Goal: Task Accomplishment & Management: Use online tool/utility

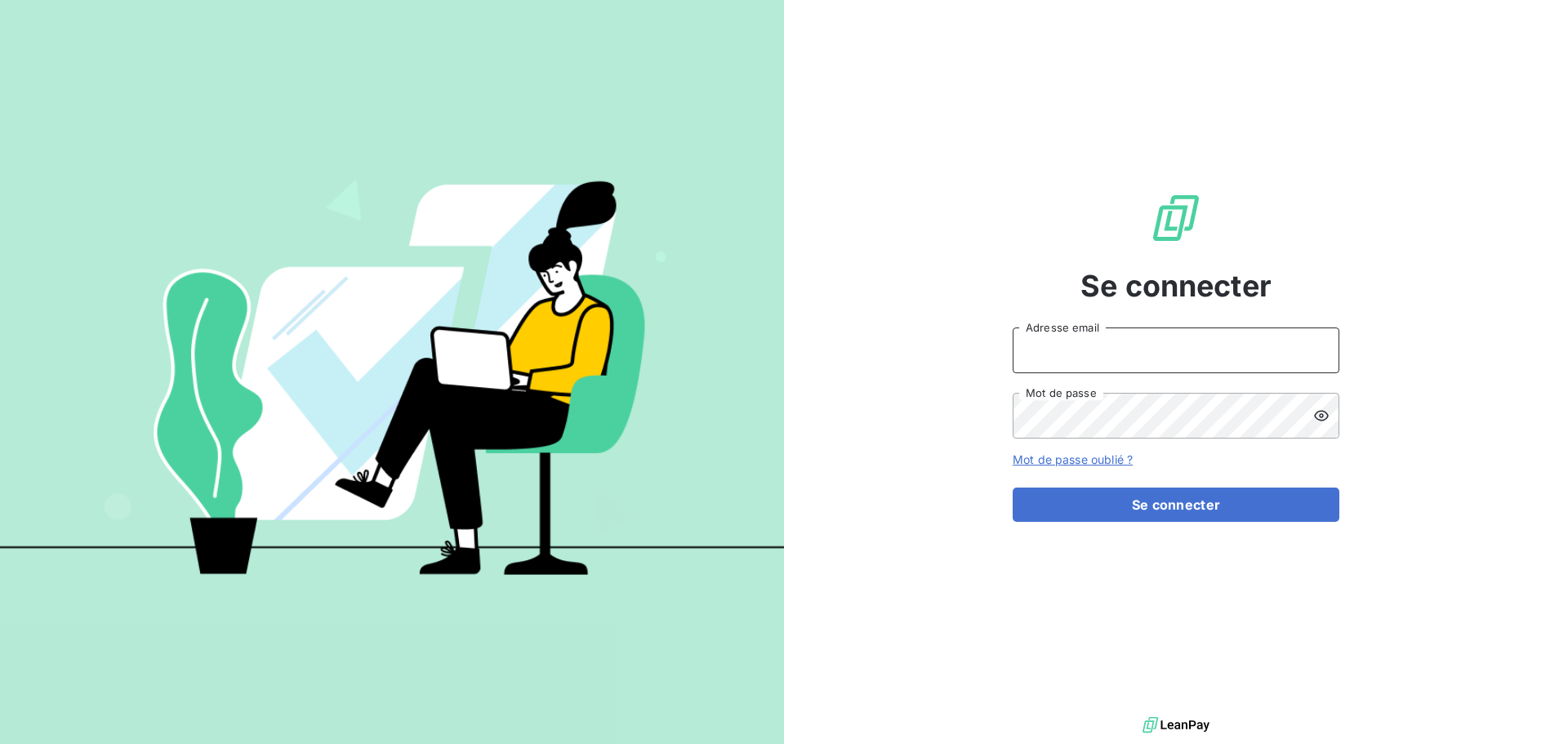
click at [1040, 357] on input "Adresse email" at bounding box center [1176, 351] width 327 height 46
type input "[EMAIL_ADDRESS][DOMAIN_NAME]"
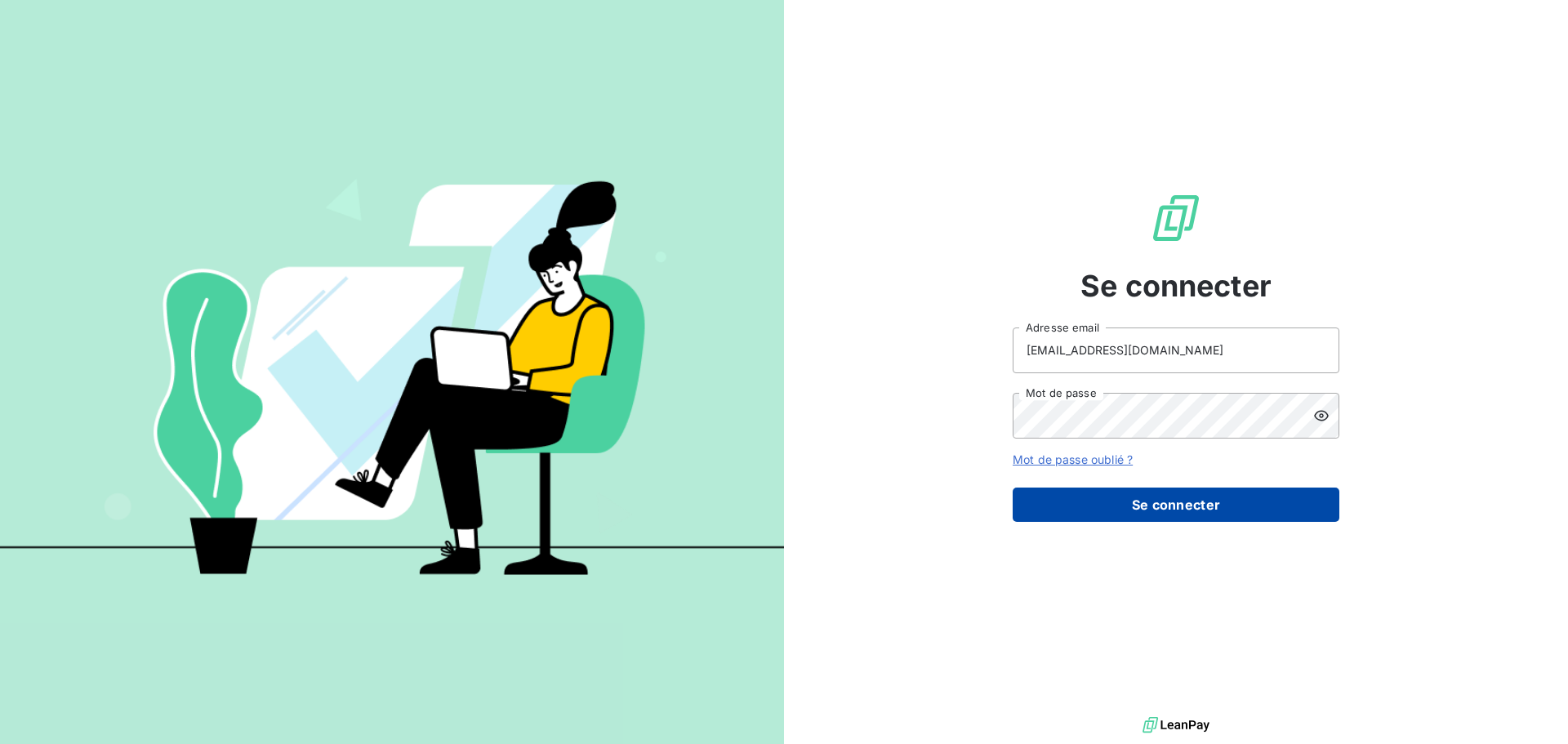
click at [1167, 506] on button "Se connecter" at bounding box center [1176, 505] width 327 height 35
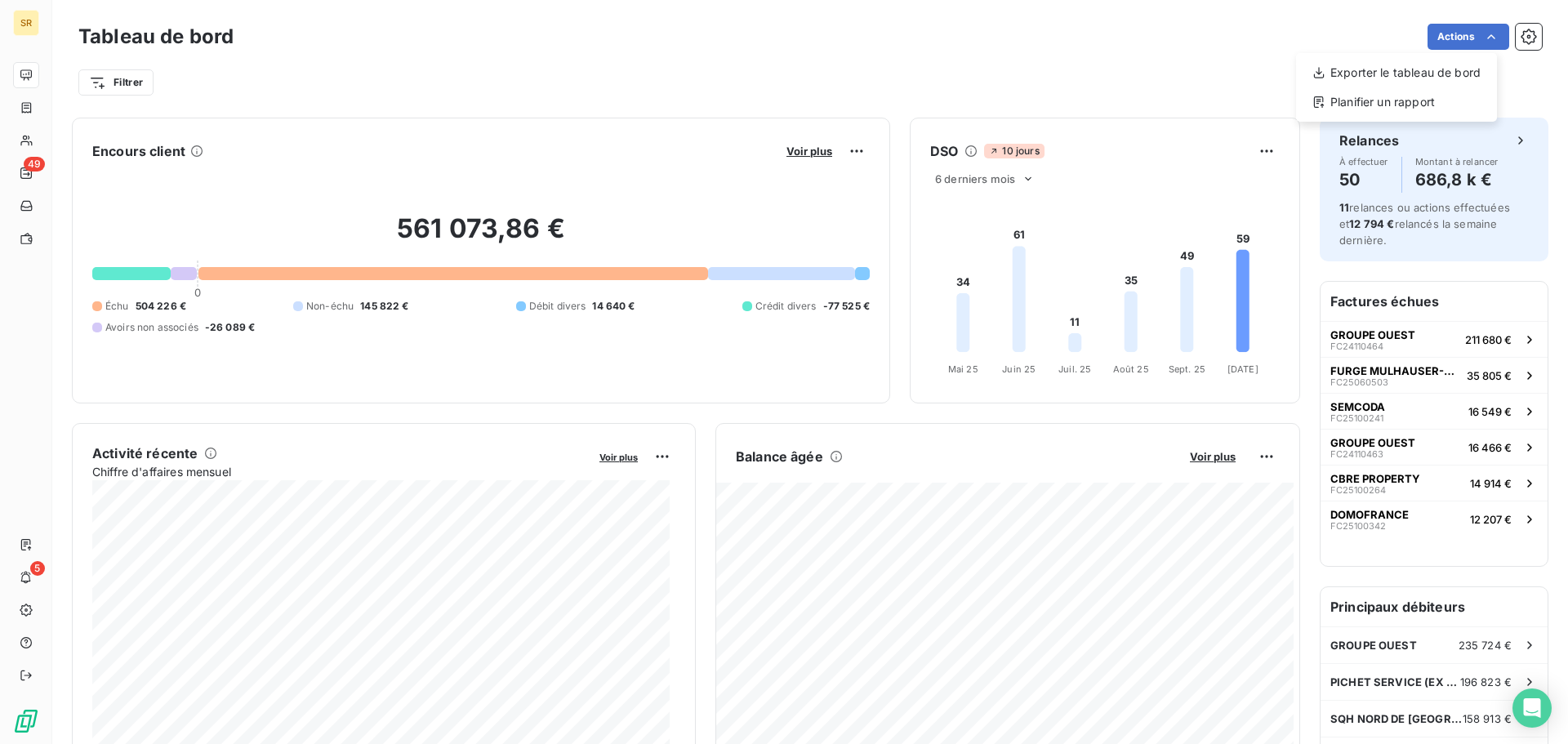
click at [1479, 34] on html "SR 49 5 Tableau de bord Actions Exporter le tableau de bord Planifier un rappor…" at bounding box center [784, 372] width 1568 height 744
click at [1521, 33] on icon "button" at bounding box center [1529, 37] width 16 height 16
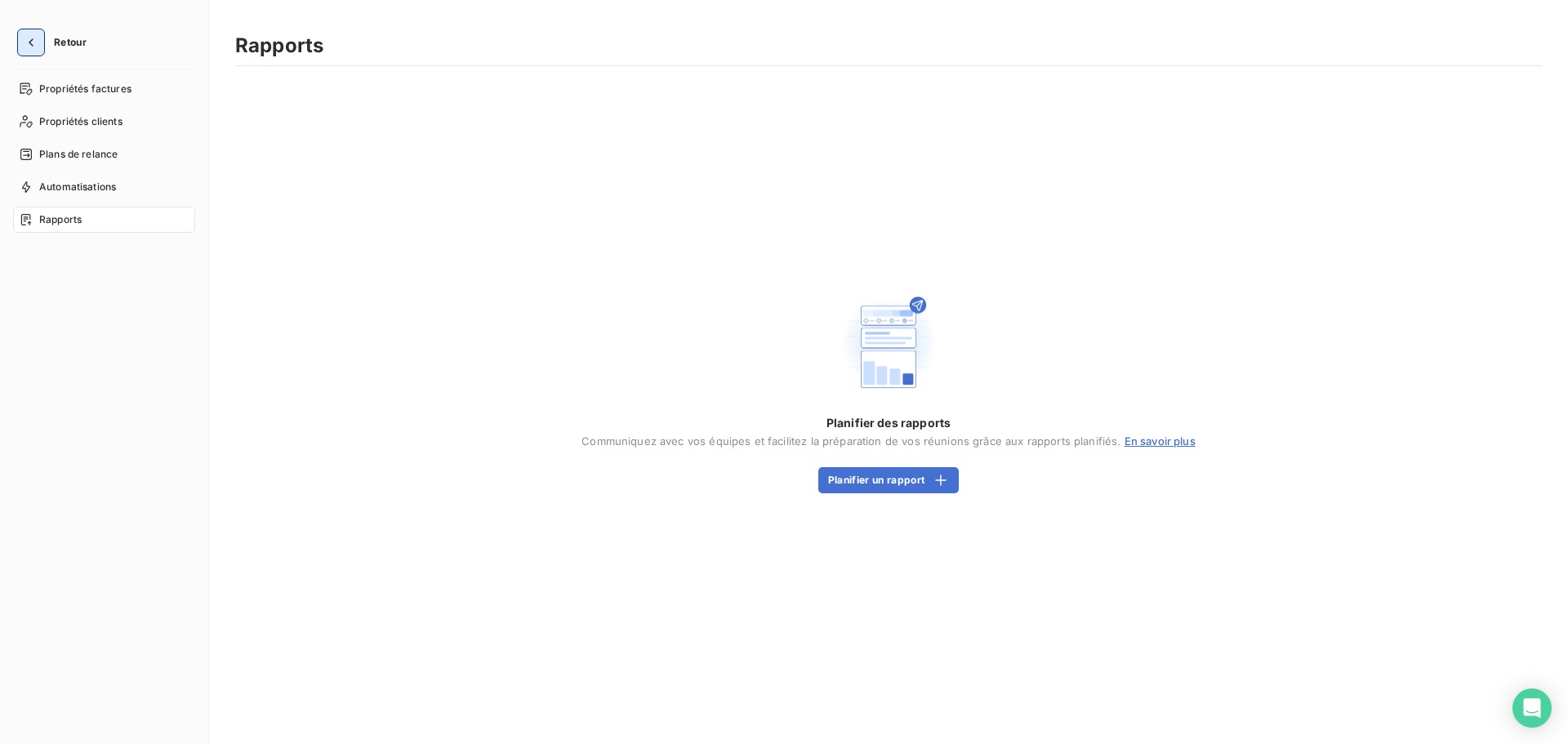
click at [30, 43] on icon "button" at bounding box center [31, 43] width 5 height 8
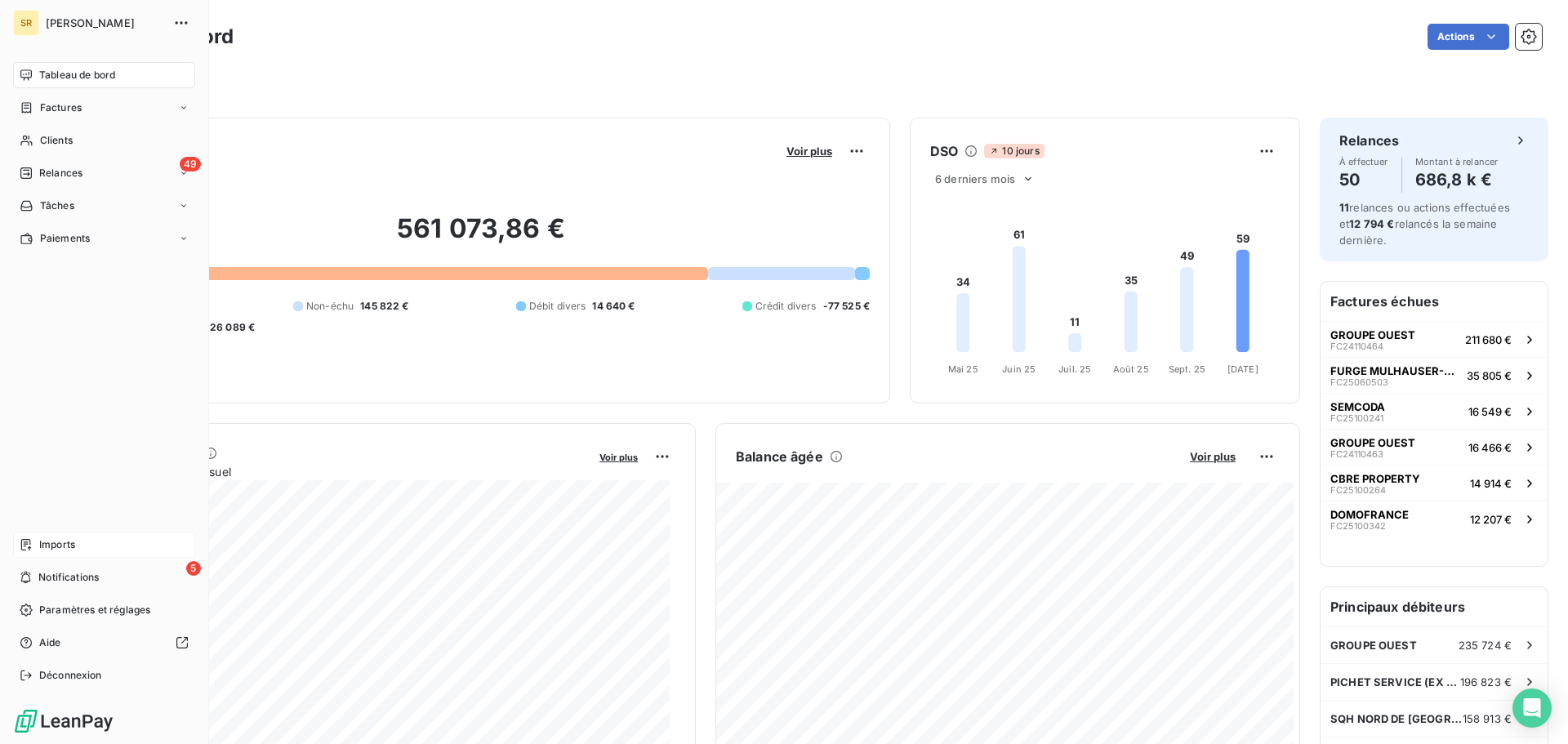
click at [49, 538] on span "Imports" at bounding box center [57, 544] width 36 height 15
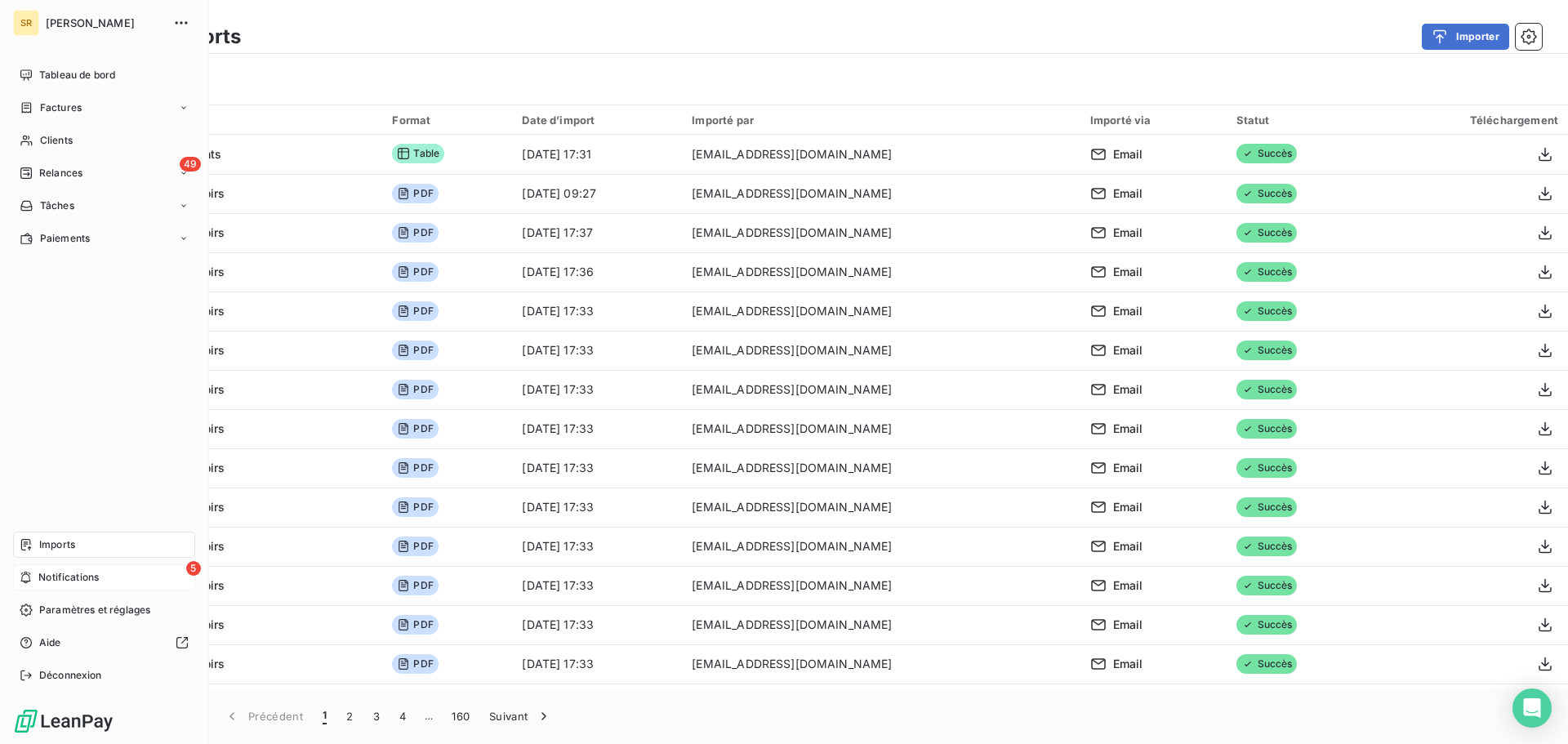
click at [84, 576] on span "Notifications" at bounding box center [69, 577] width 61 height 15
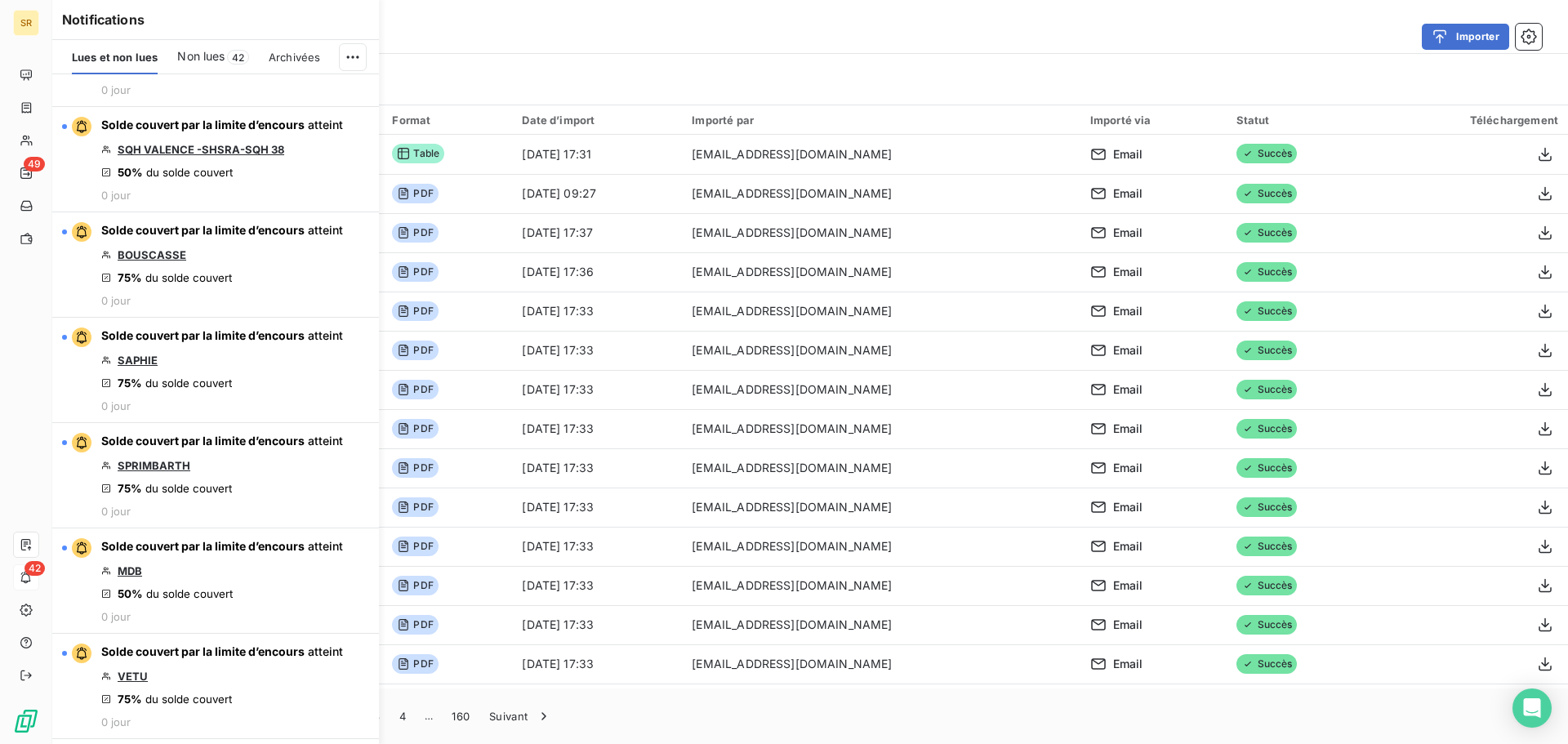
scroll to position [1552, 0]
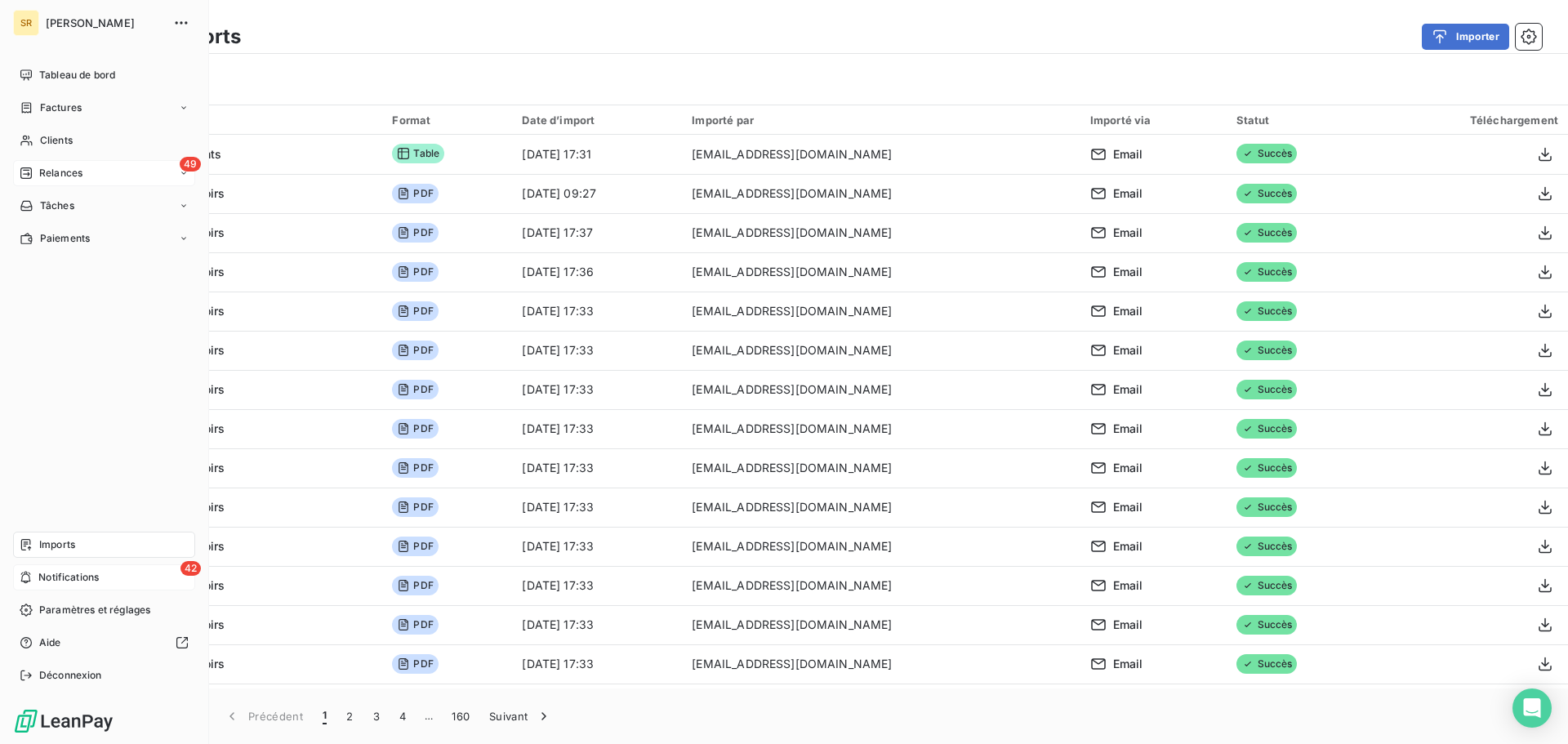
click at [81, 174] on span "Relances" at bounding box center [61, 173] width 44 height 15
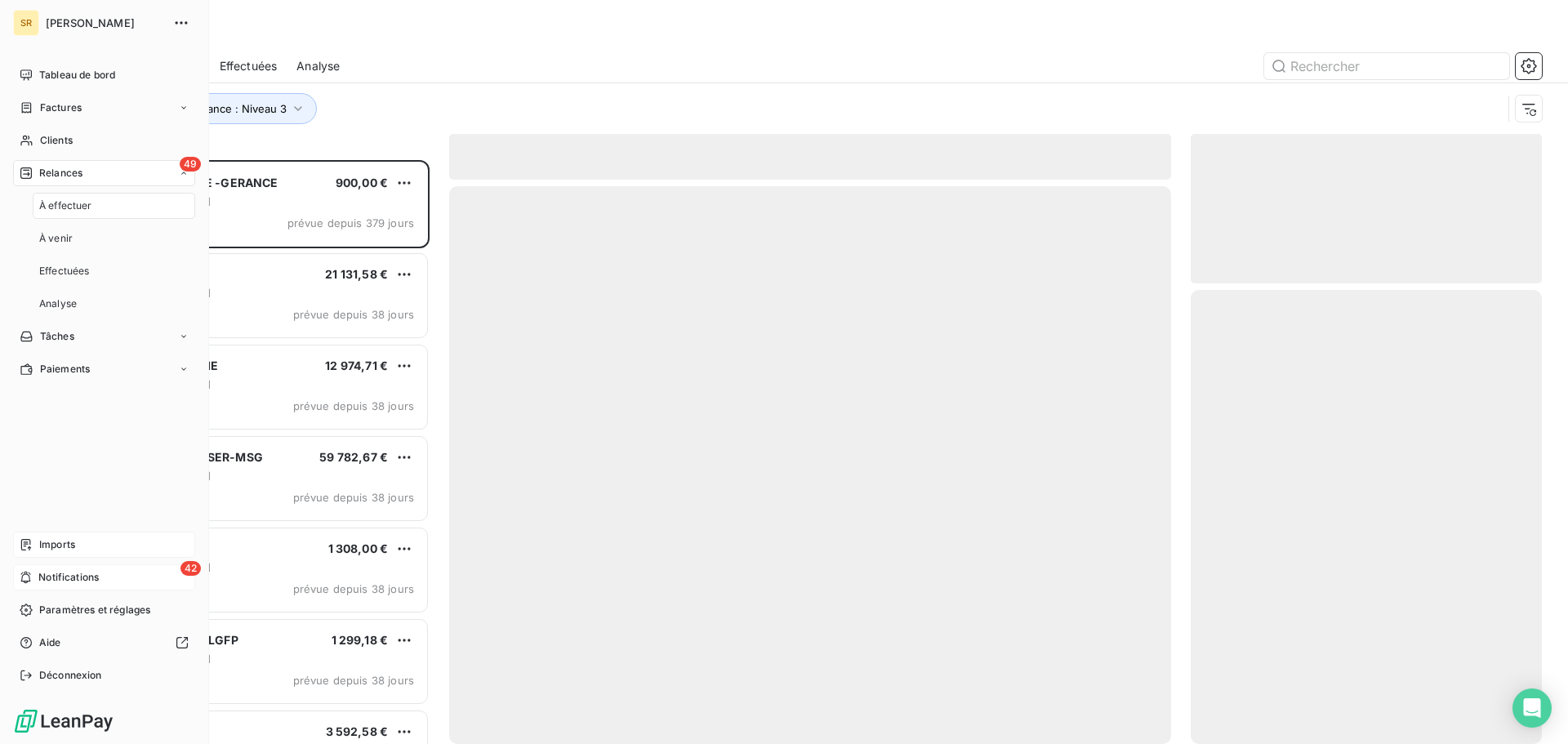
scroll to position [571, 339]
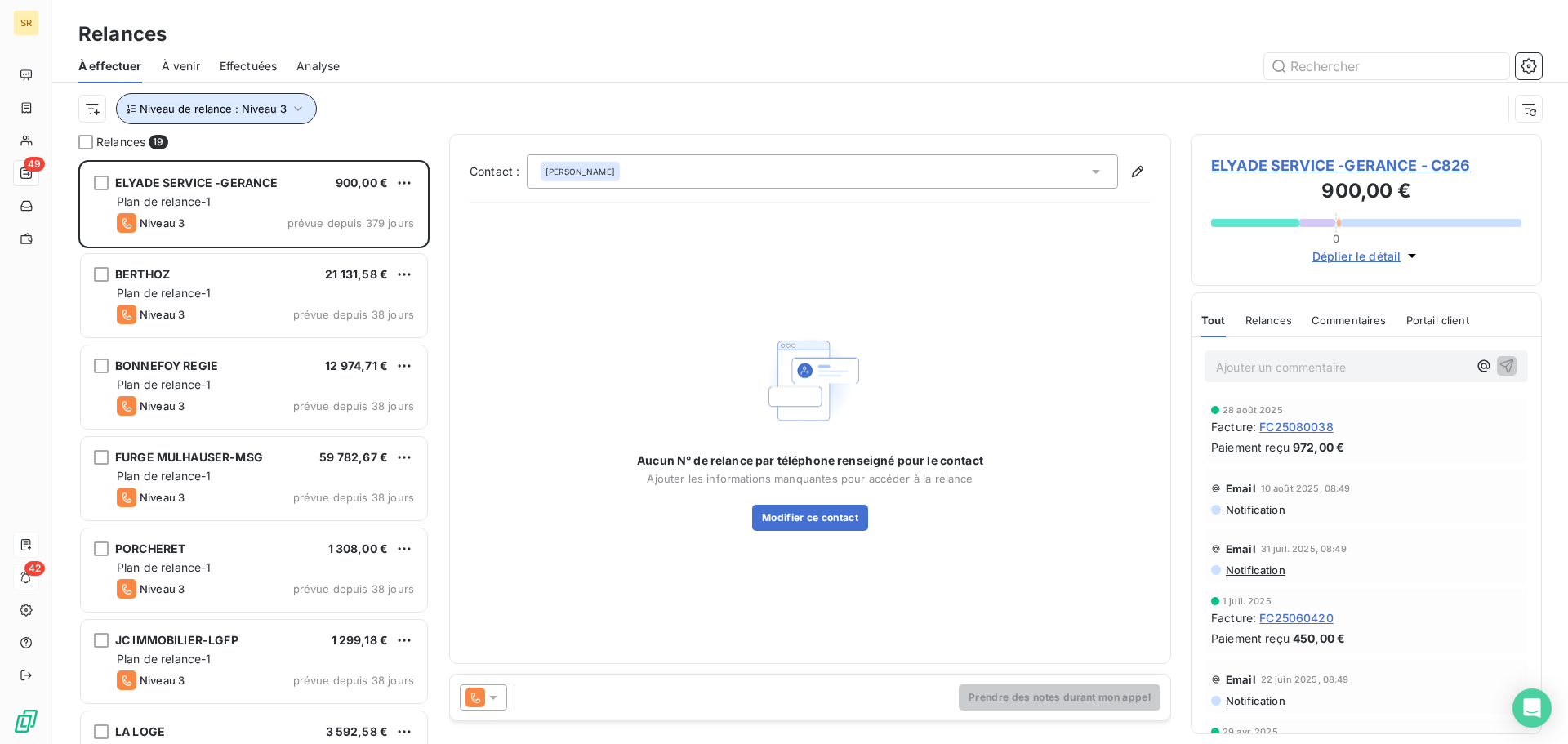
click at [297, 108] on icon "button" at bounding box center [298, 108] width 8 height 5
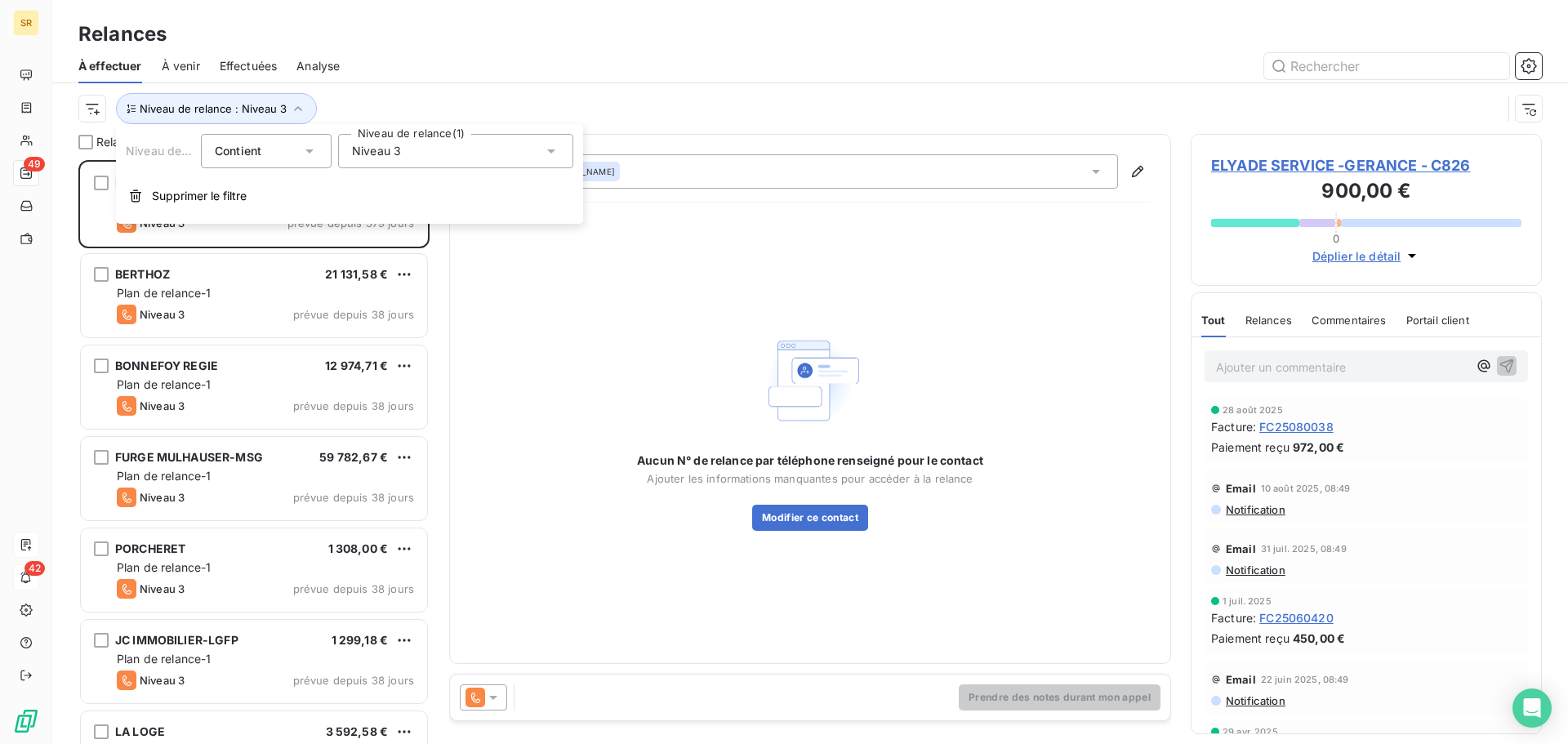
click at [553, 150] on icon at bounding box center [551, 151] width 8 height 4
click at [359, 272] on icon at bounding box center [356, 274] width 10 height 10
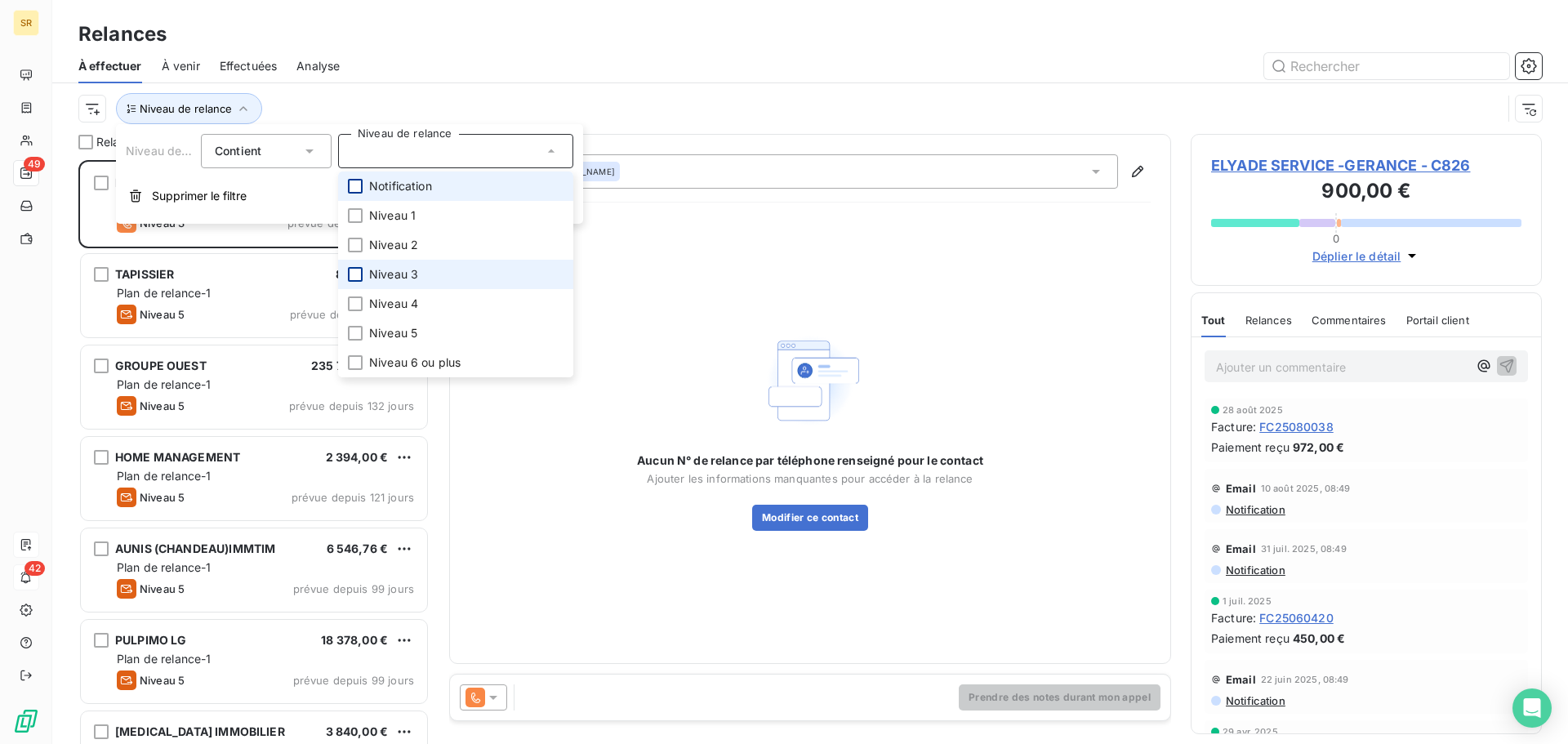
click at [361, 188] on div at bounding box center [355, 186] width 15 height 15
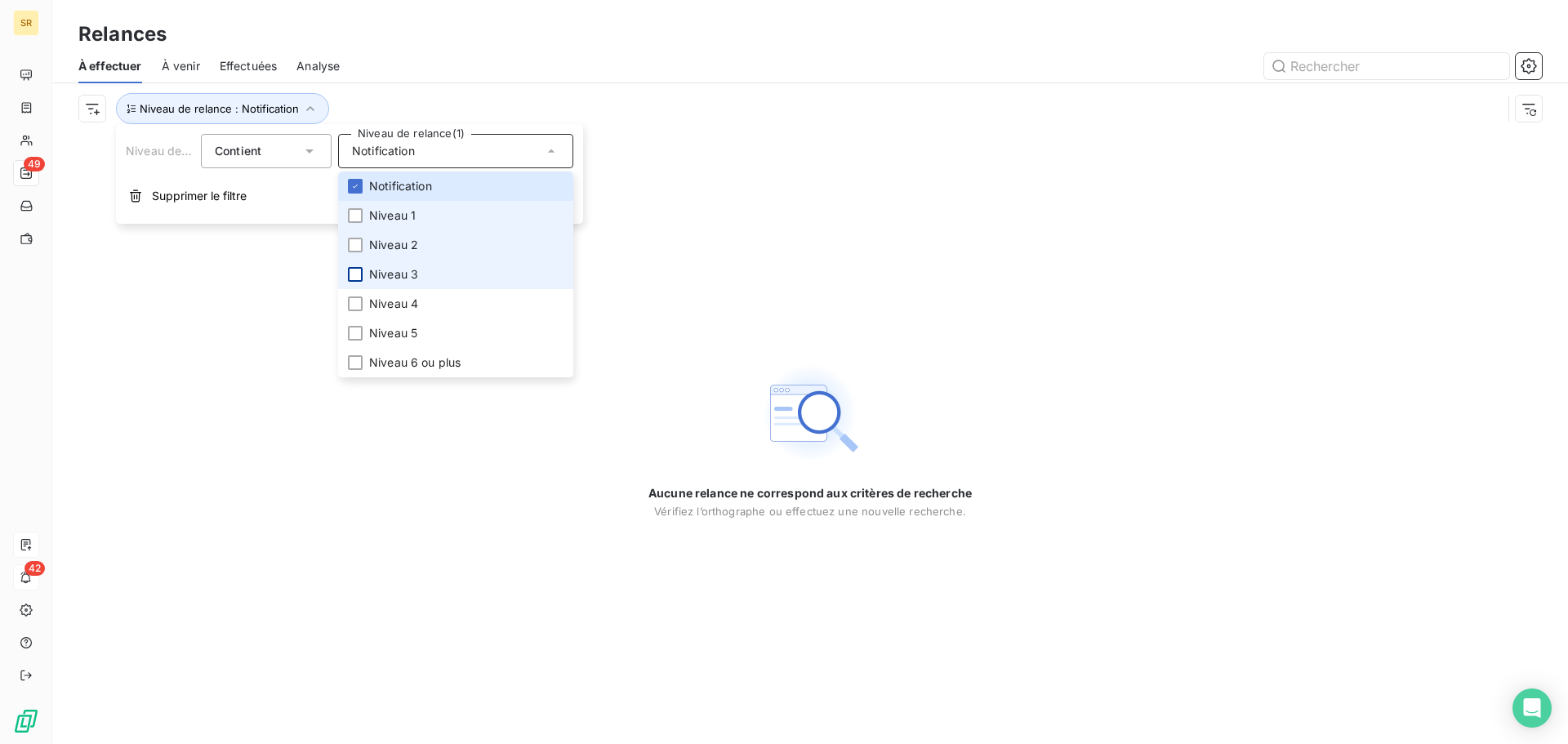
drag, startPoint x: 356, startPoint y: 217, endPoint x: 361, endPoint y: 231, distance: 14.9
click at [356, 222] on div at bounding box center [355, 216] width 15 height 15
click at [358, 242] on div at bounding box center [355, 244] width 15 height 15
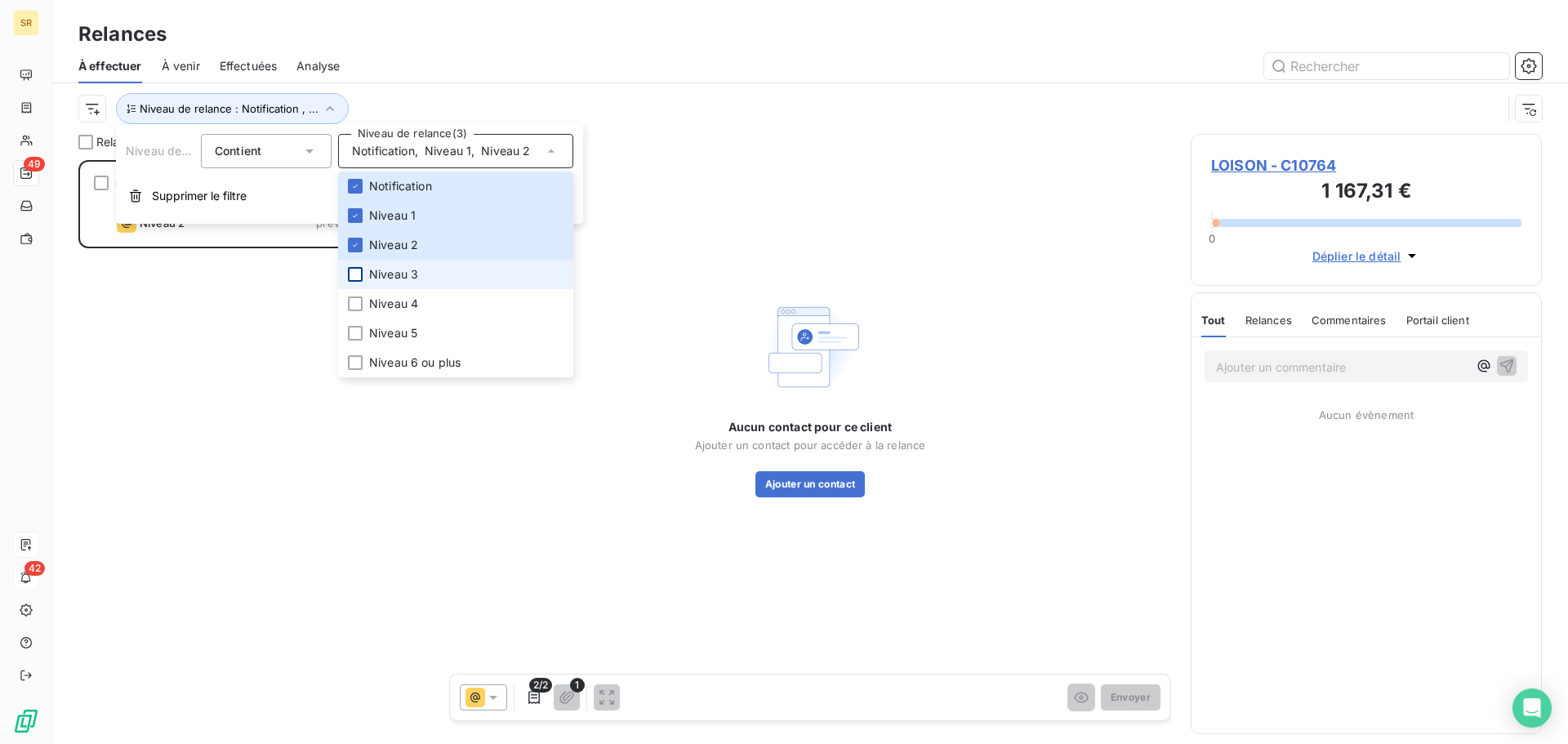
scroll to position [571, 339]
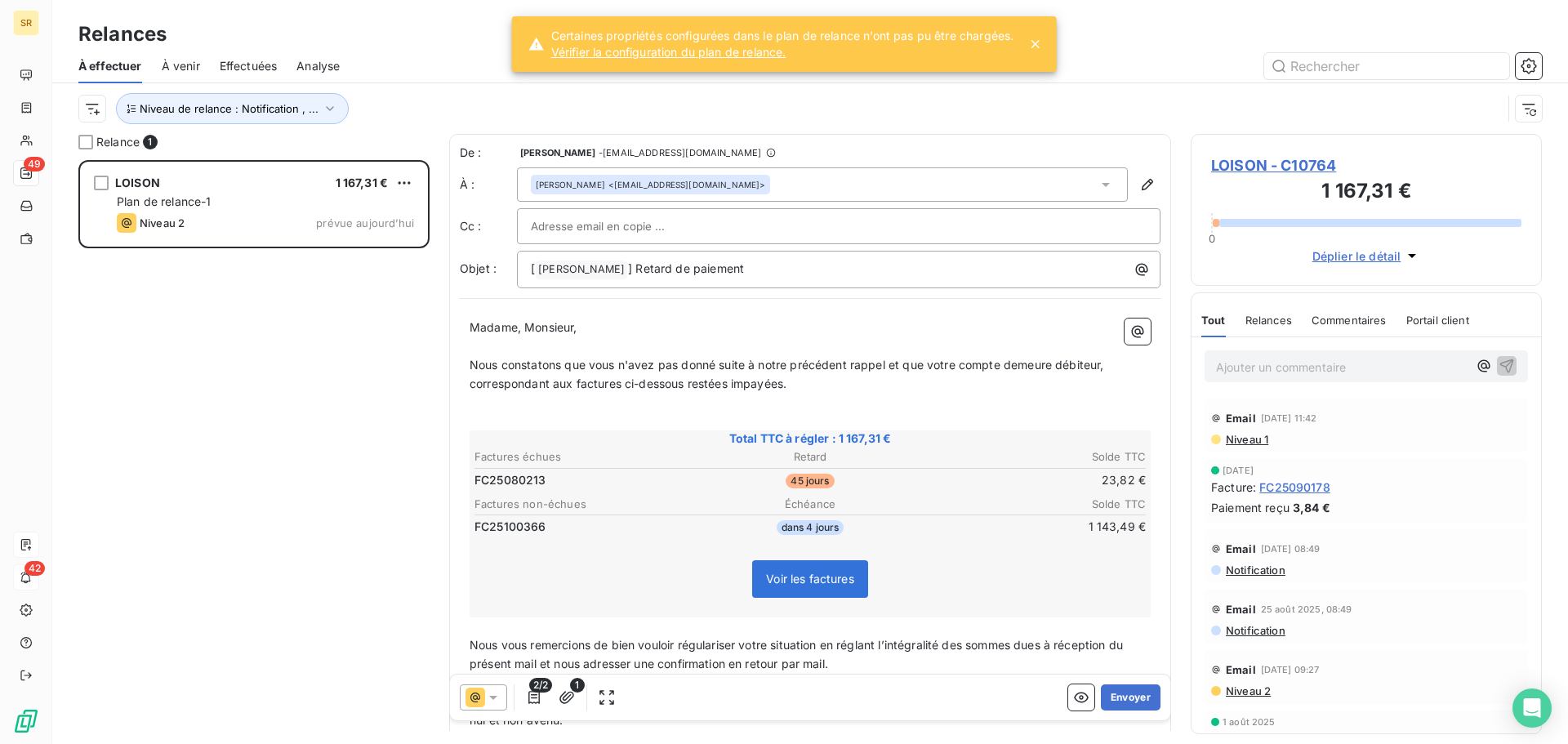
click at [761, 50] on link "Vérifier la configuration du plan de relance." at bounding box center [783, 52] width 463 height 16
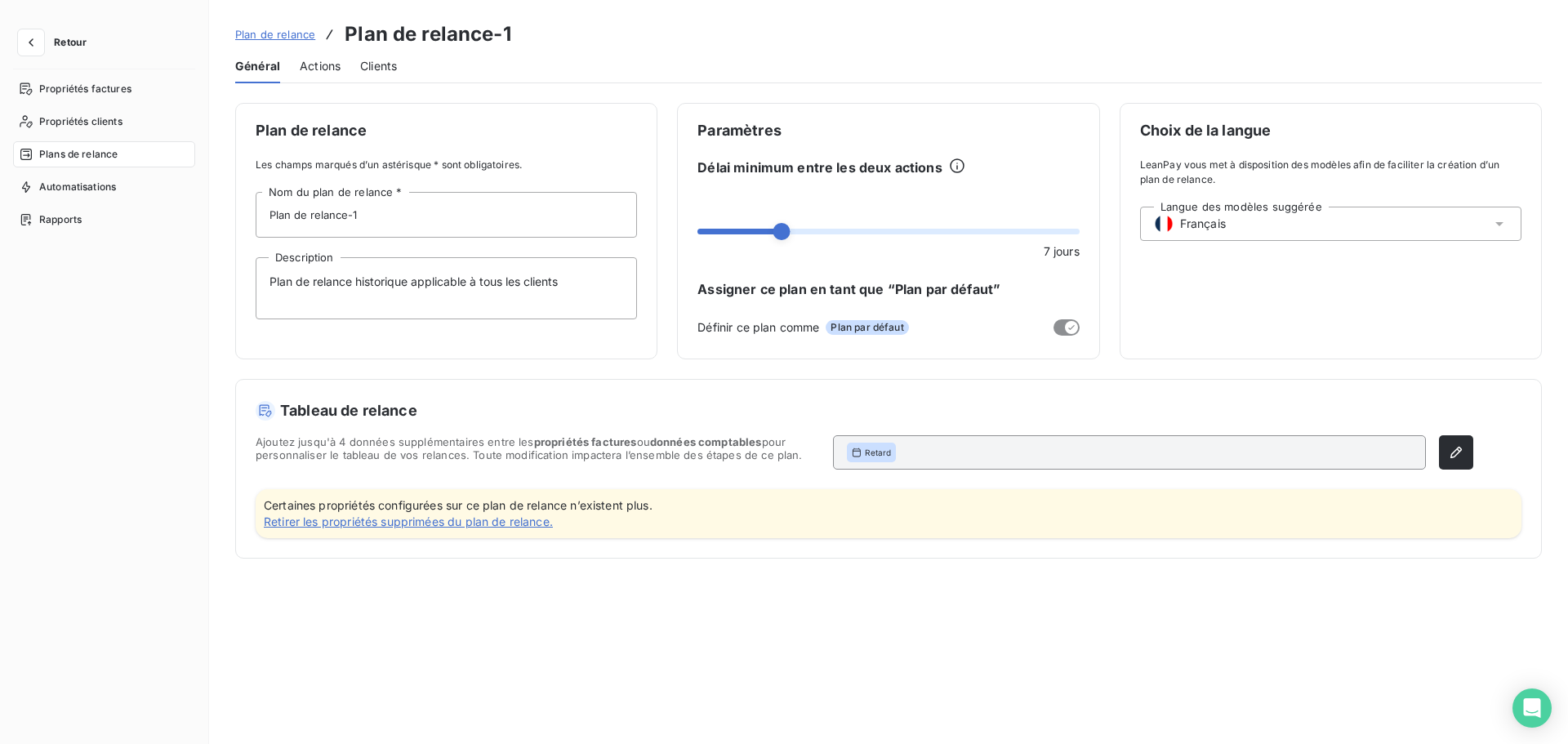
click at [97, 154] on span "Plans de relance" at bounding box center [78, 154] width 78 height 15
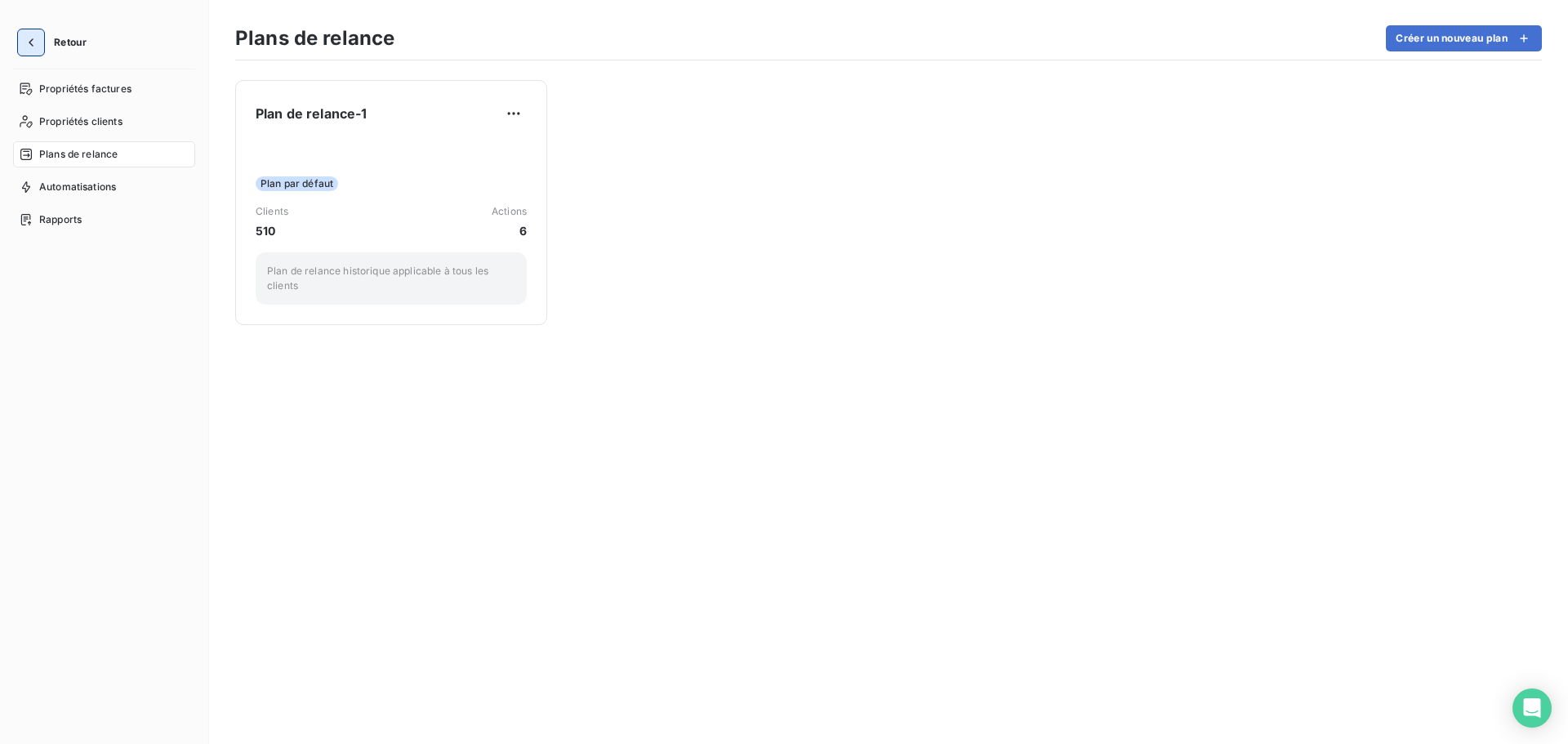
click at [32, 40] on icon "button" at bounding box center [31, 43] width 5 height 8
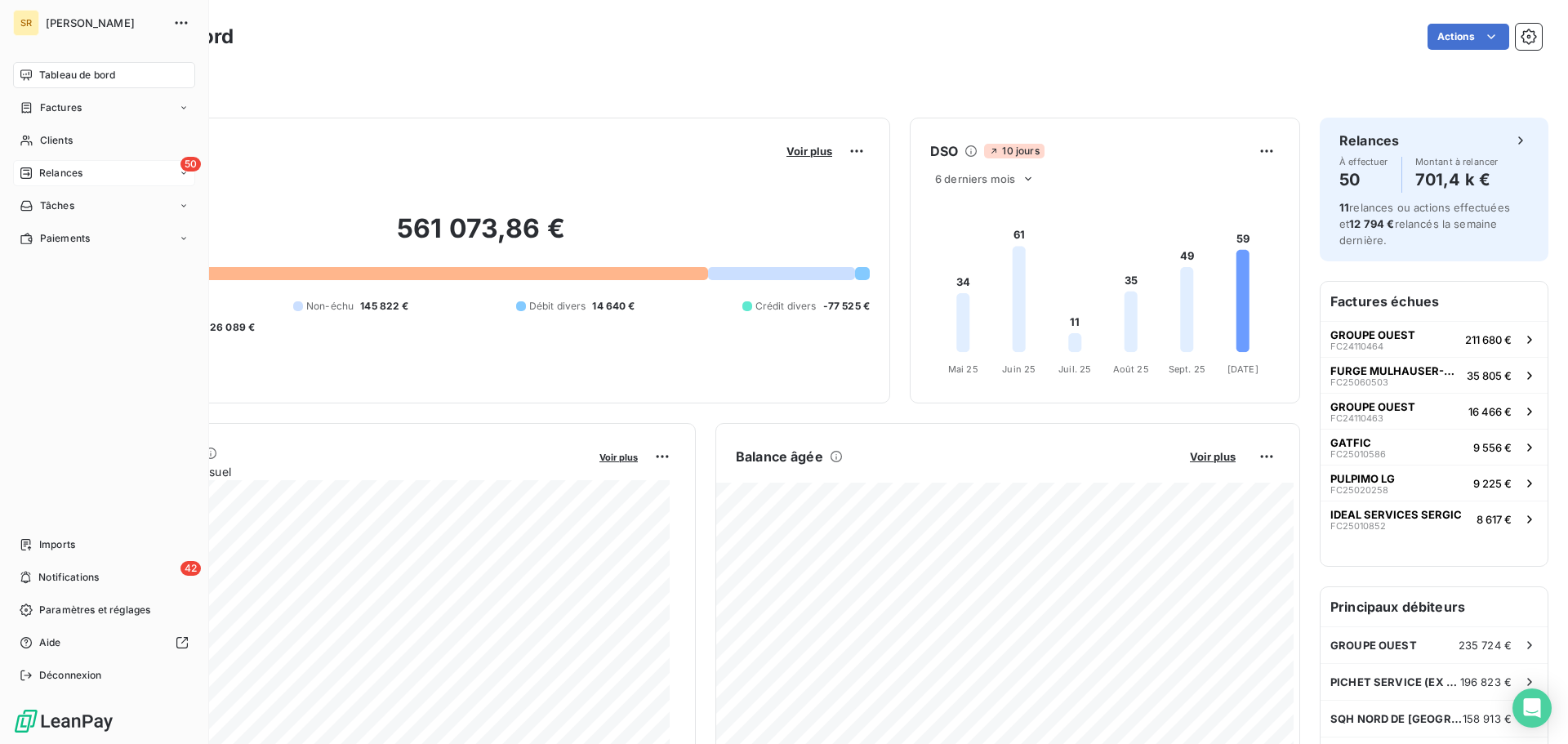
click at [82, 177] on span "Relances" at bounding box center [61, 173] width 44 height 15
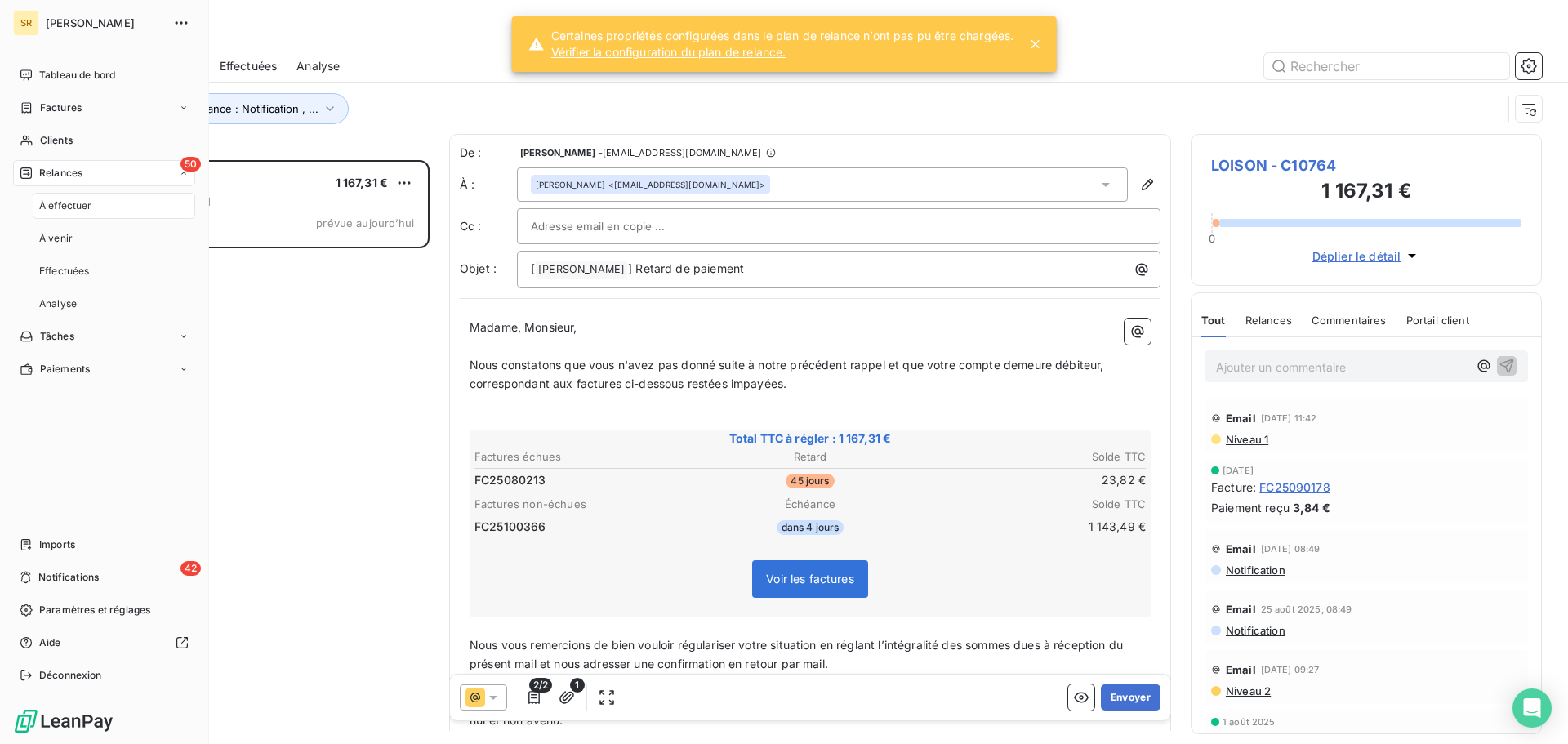
scroll to position [571, 339]
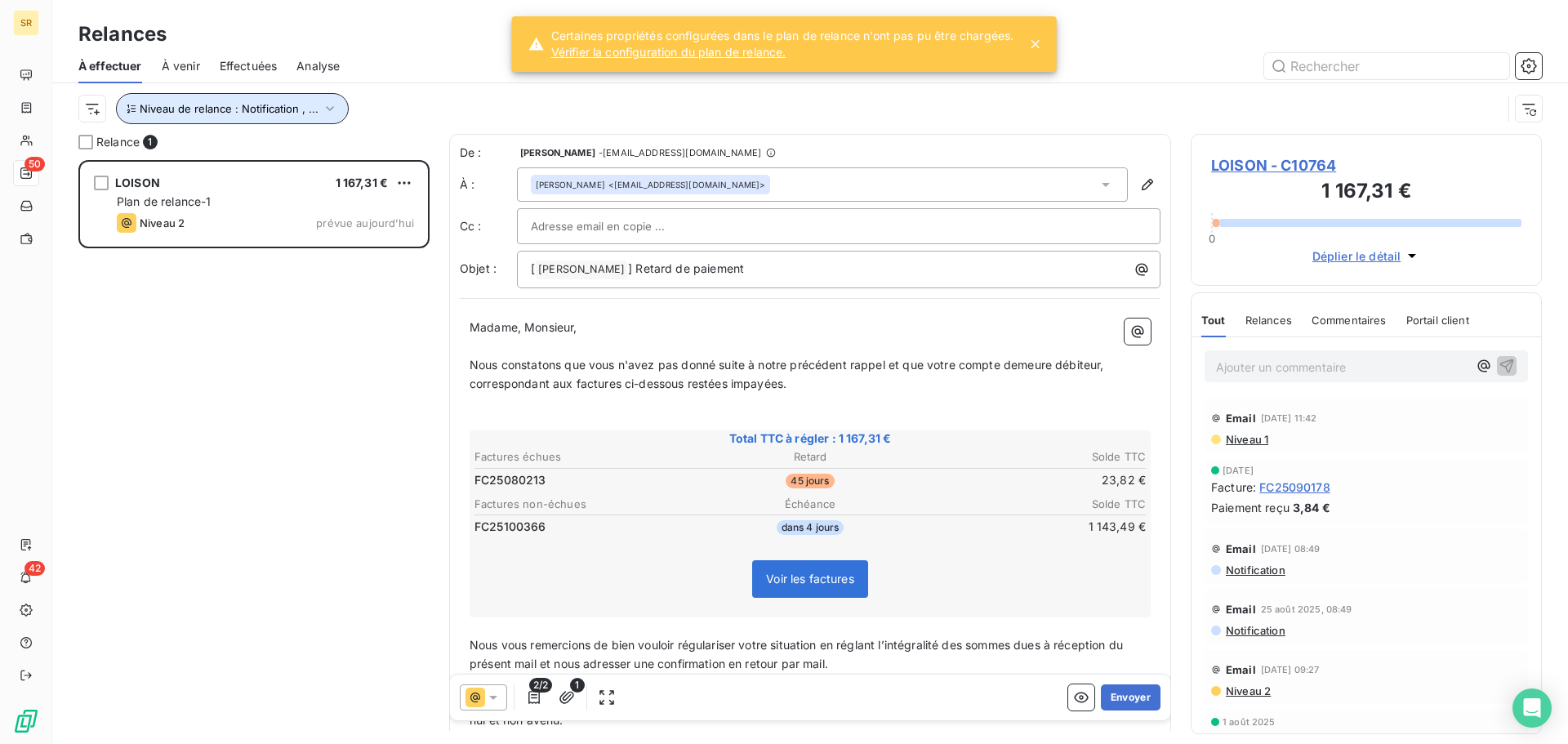
click at [324, 105] on icon "button" at bounding box center [330, 108] width 16 height 16
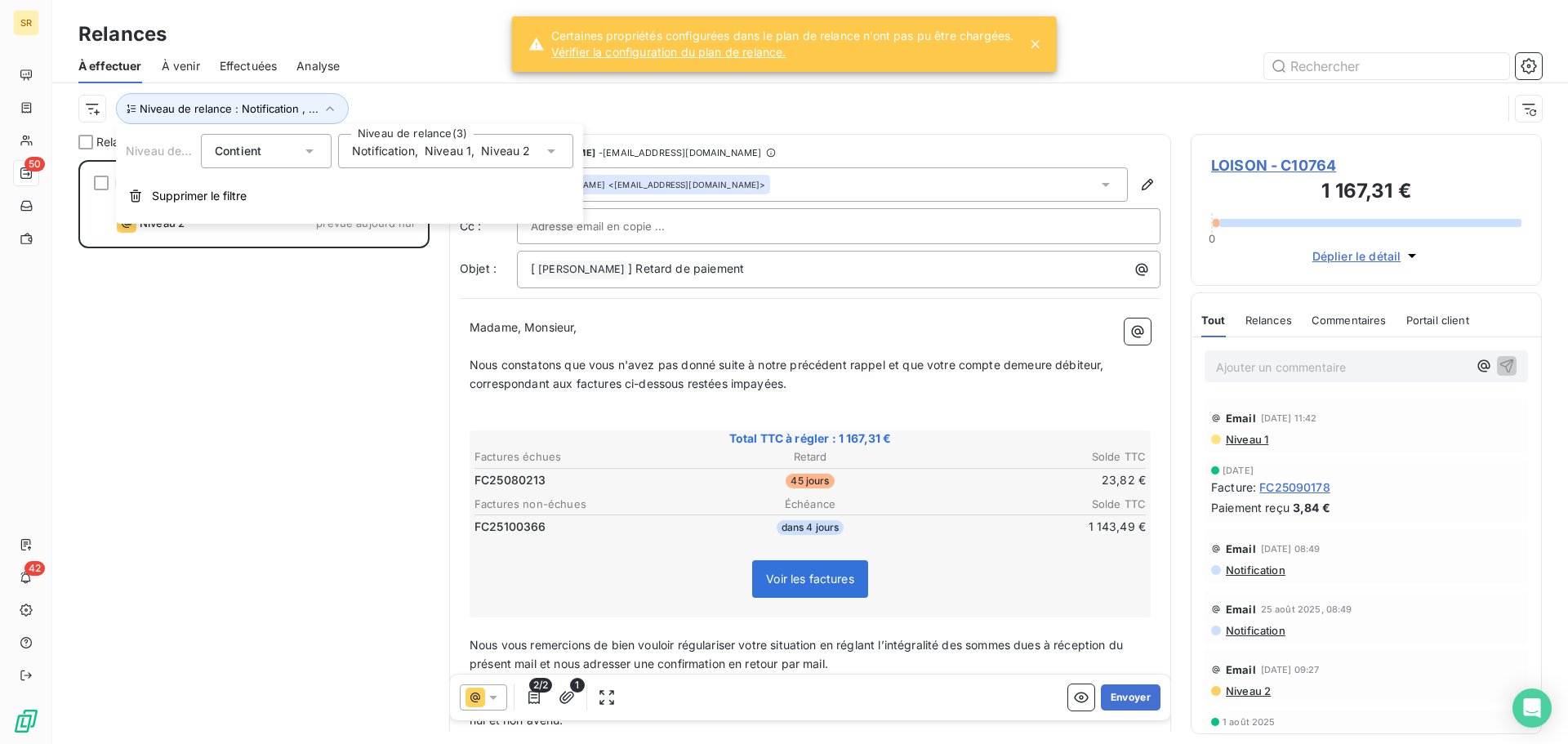
click at [549, 151] on icon at bounding box center [551, 151] width 8 height 4
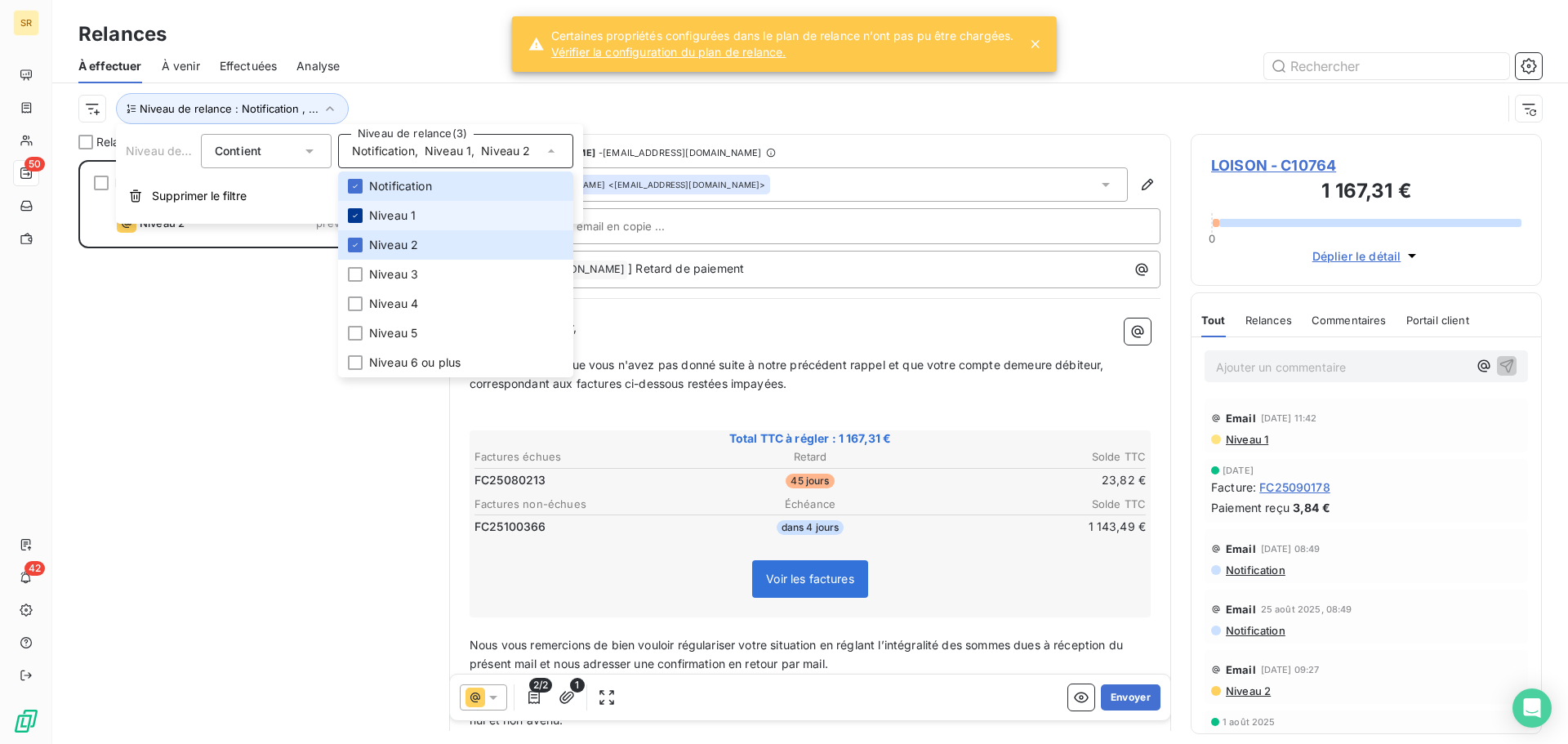
click at [361, 217] on div at bounding box center [355, 216] width 15 height 15
click at [356, 185] on icon at bounding box center [356, 187] width 10 height 10
click at [343, 503] on div "LOISON 1 167,31 € Plan de relance-1 Niveau 2 prévue [DATE]" at bounding box center [253, 452] width 351 height 584
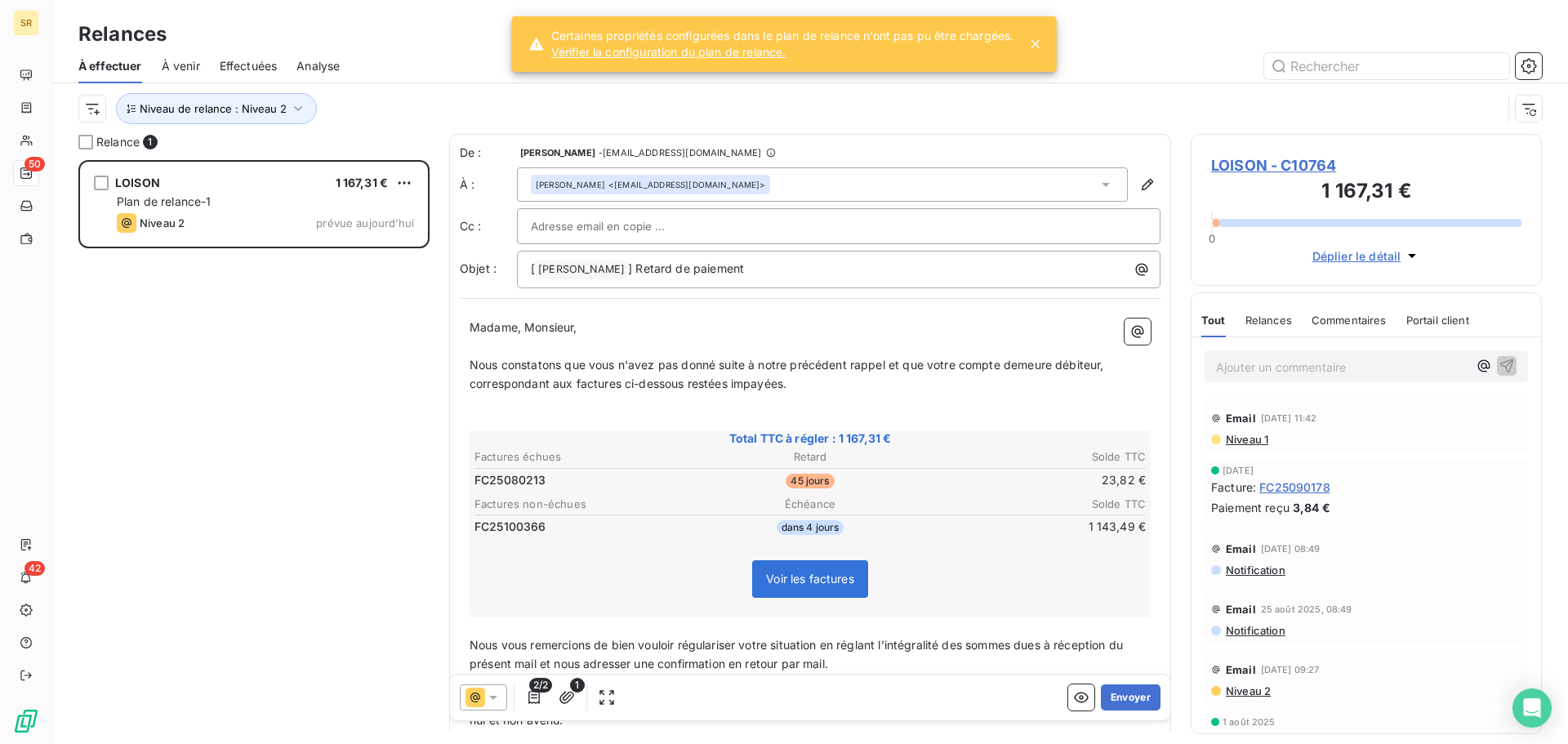
click at [1250, 166] on span "LOISON - C10764" at bounding box center [1366, 165] width 310 height 22
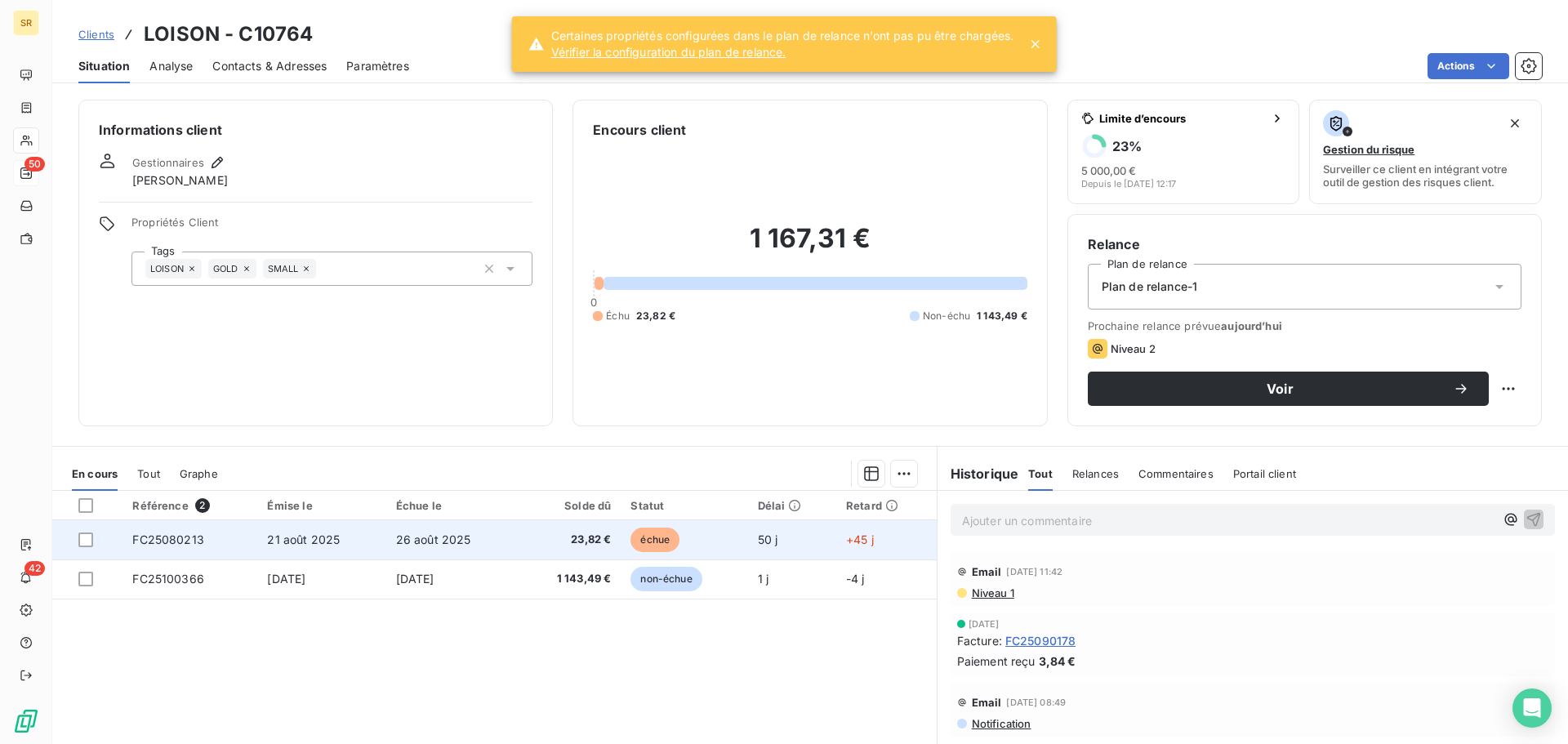
click at [291, 546] on td "21 août 2025" at bounding box center [321, 539] width 128 height 39
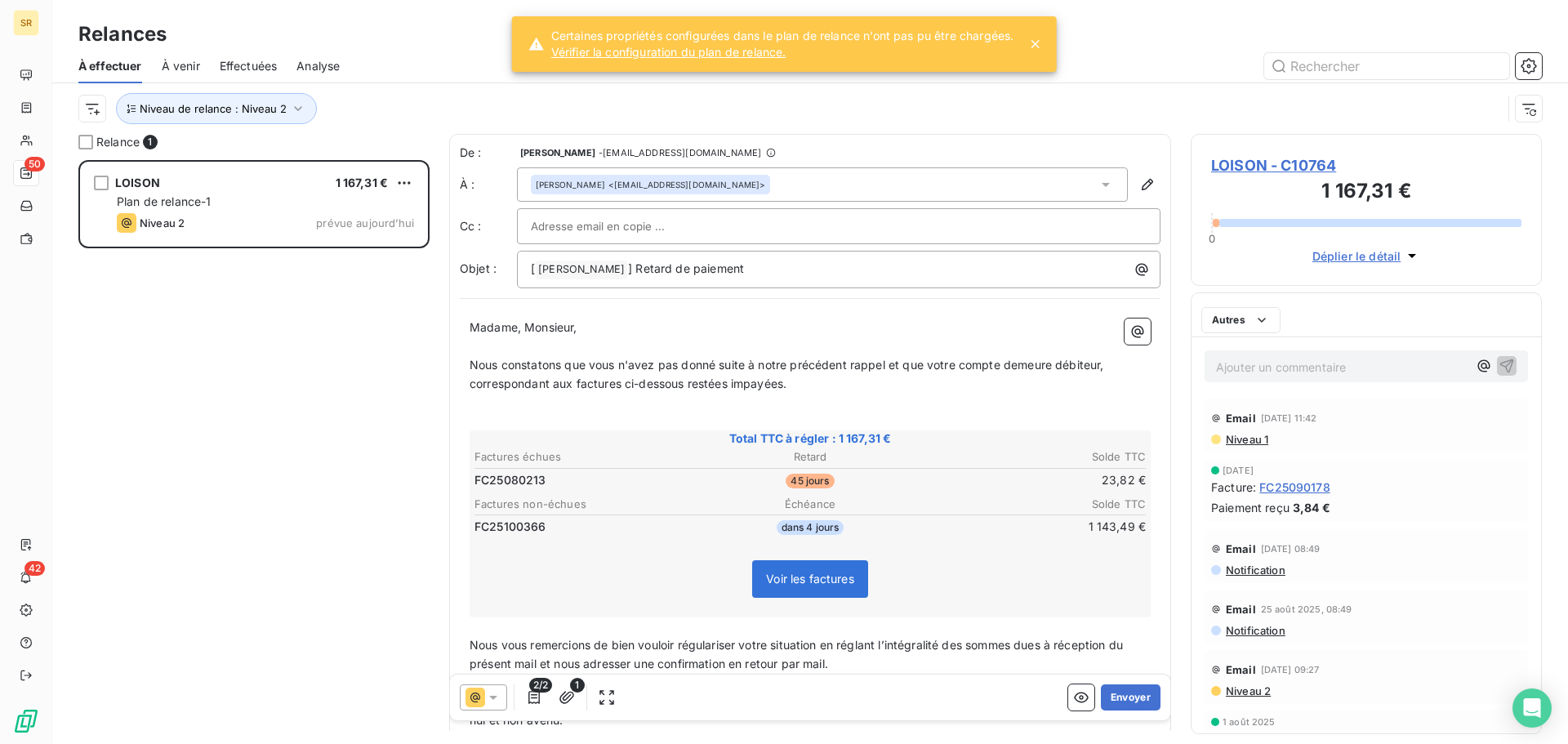
scroll to position [571, 339]
click at [1116, 694] on button "Envoyer" at bounding box center [1131, 697] width 60 height 26
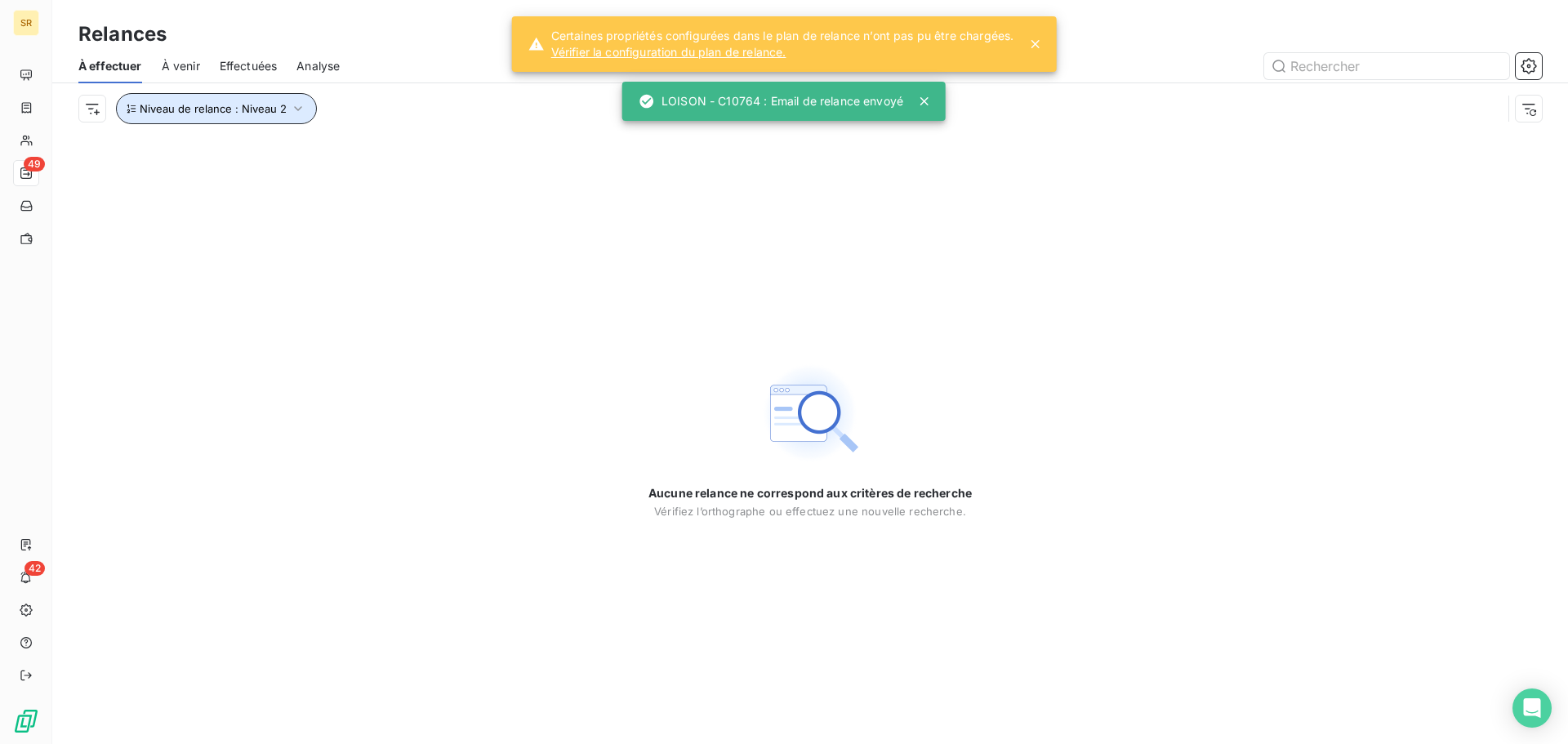
click at [292, 104] on icon "button" at bounding box center [298, 108] width 16 height 16
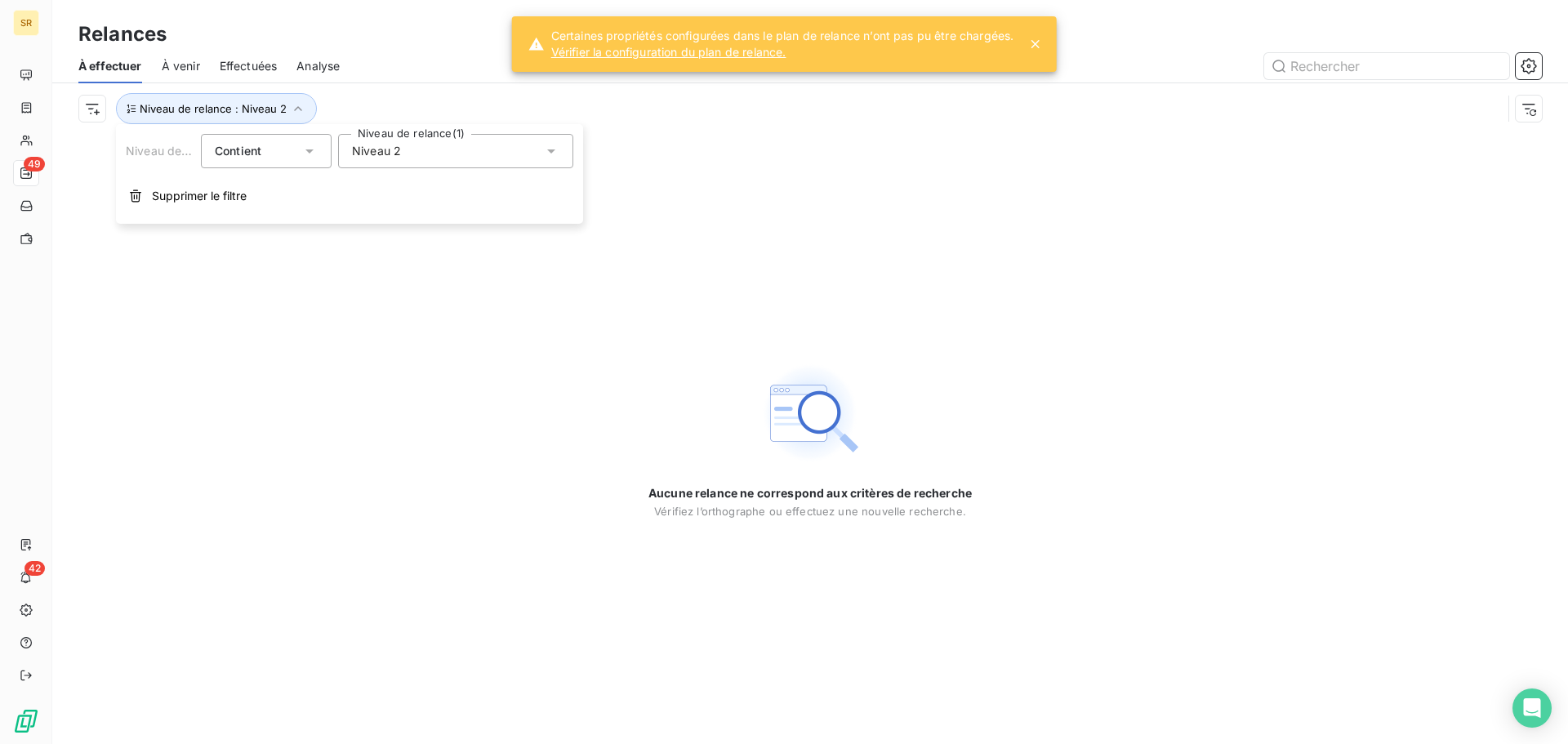
click at [508, 154] on div "Niveau 2" at bounding box center [455, 151] width 235 height 35
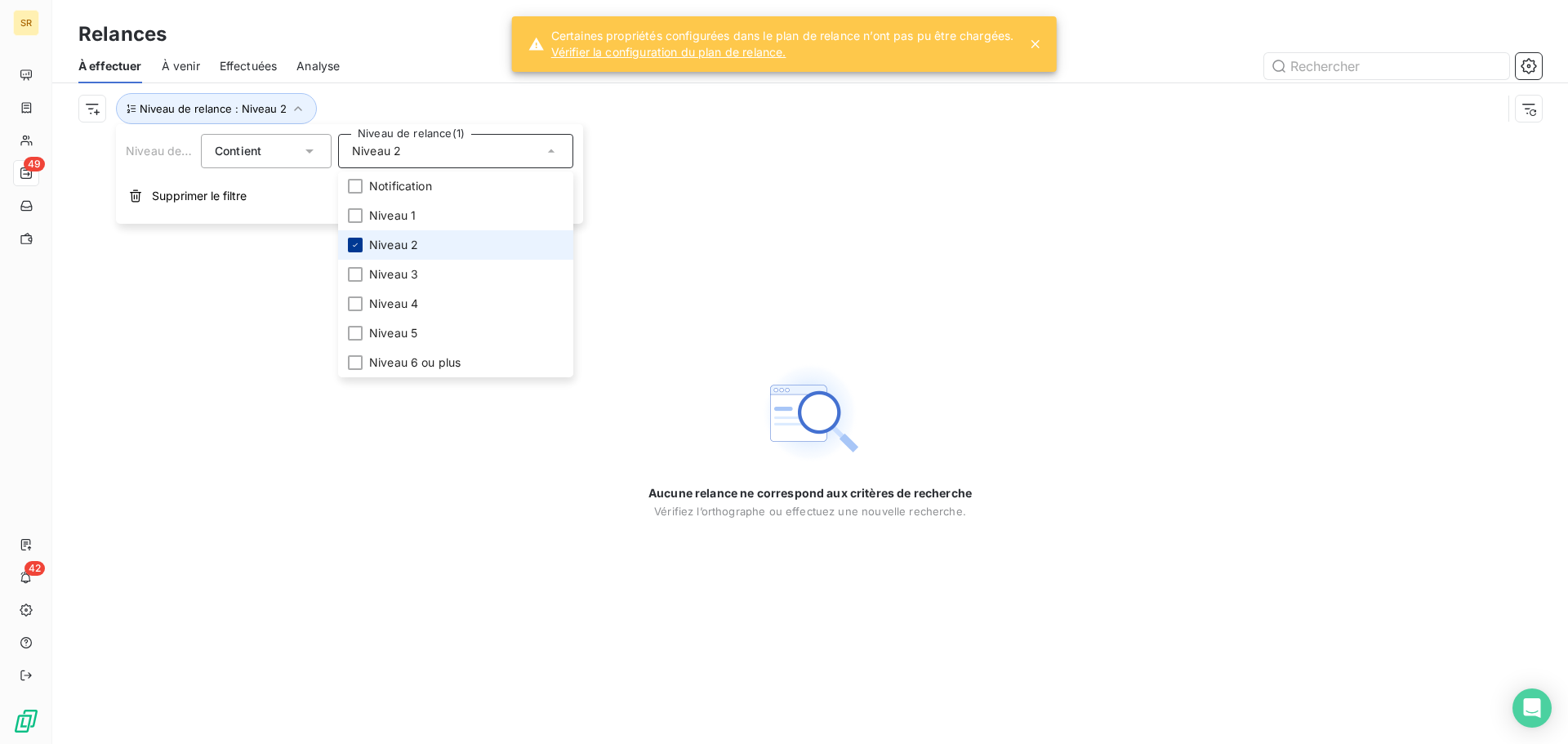
click at [353, 243] on icon at bounding box center [356, 245] width 10 height 10
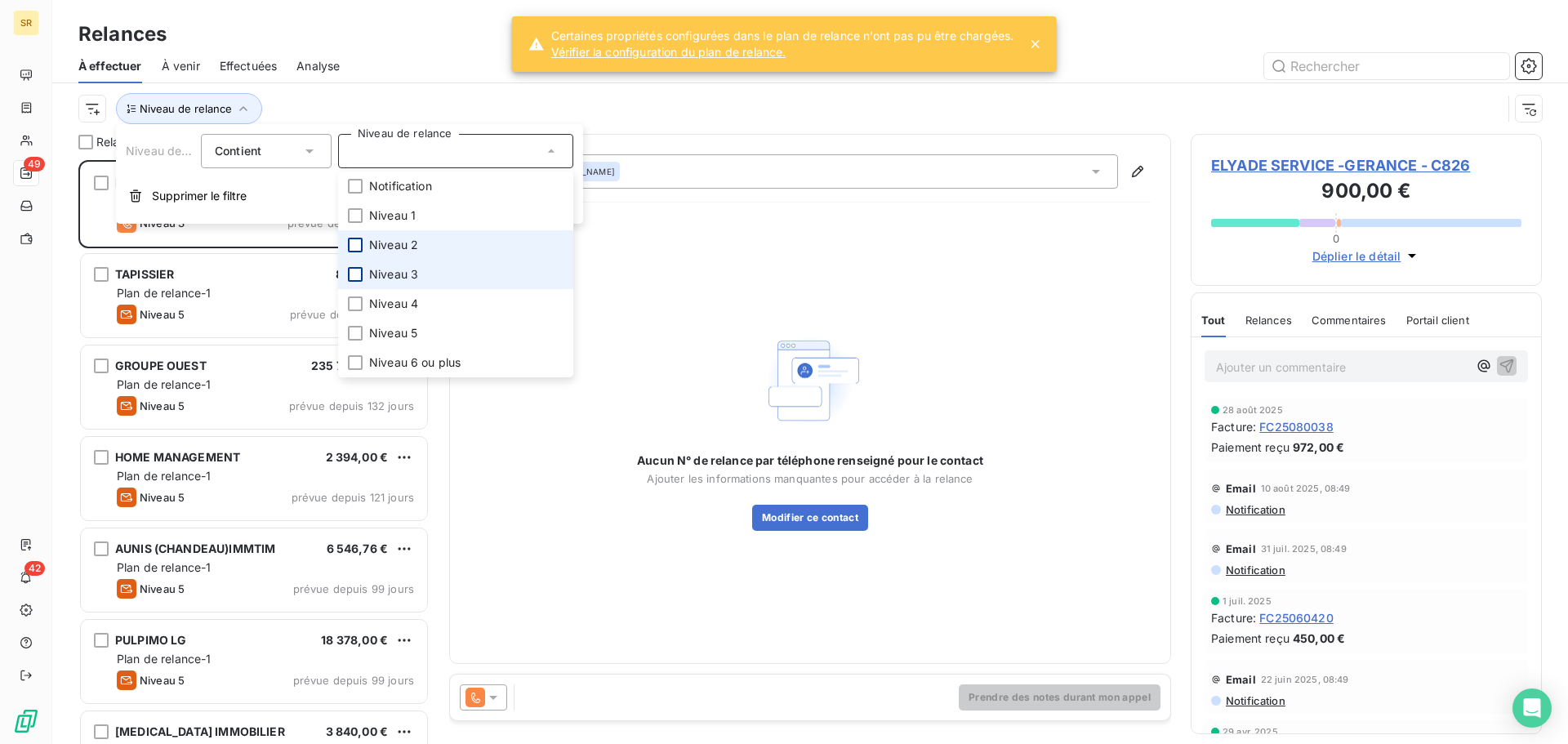
scroll to position [571, 339]
click at [358, 274] on div at bounding box center [355, 274] width 15 height 15
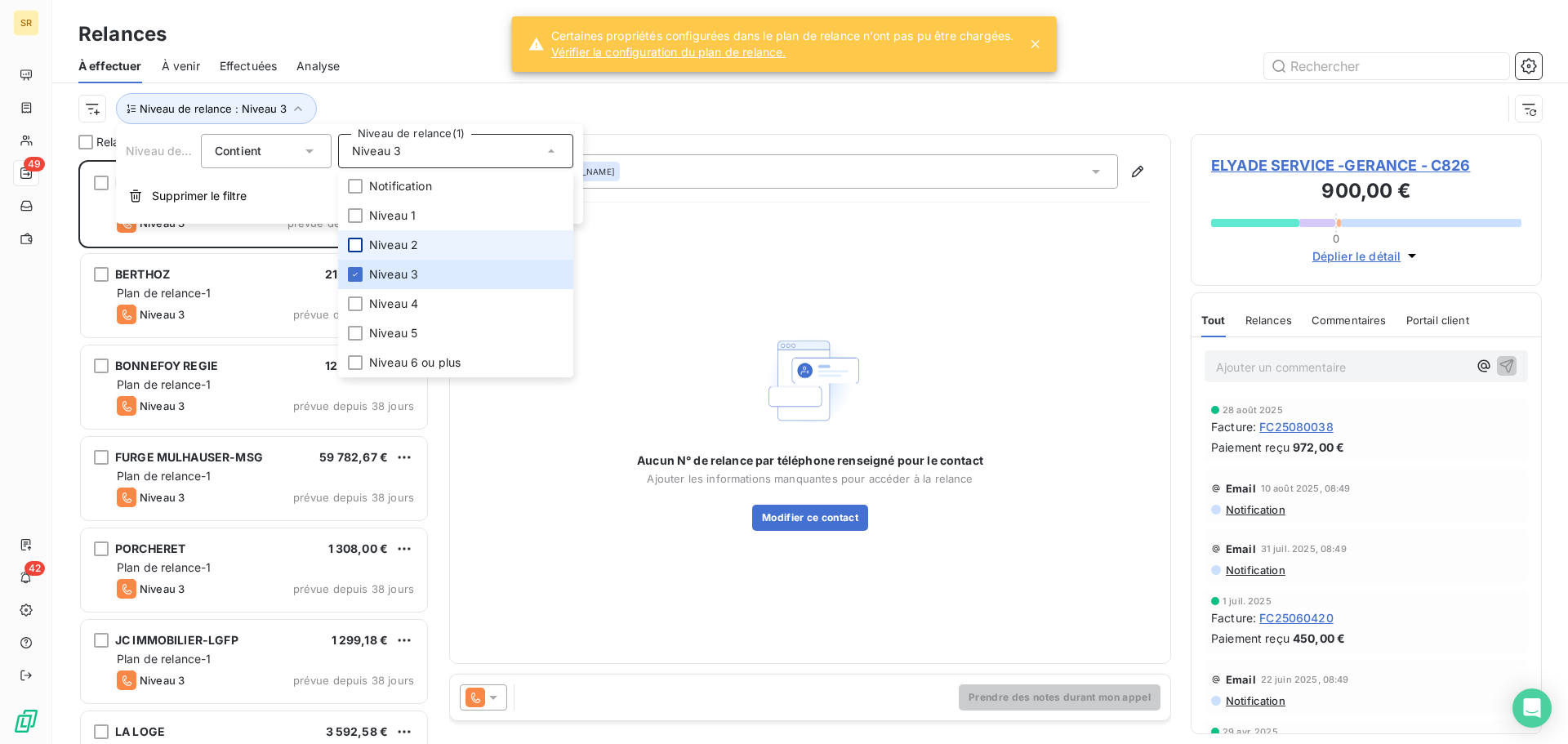
click at [596, 615] on div "Aucun N° de relance par téléphone renseigné pour le contact Ajouter les informa…" at bounding box center [811, 429] width 682 height 428
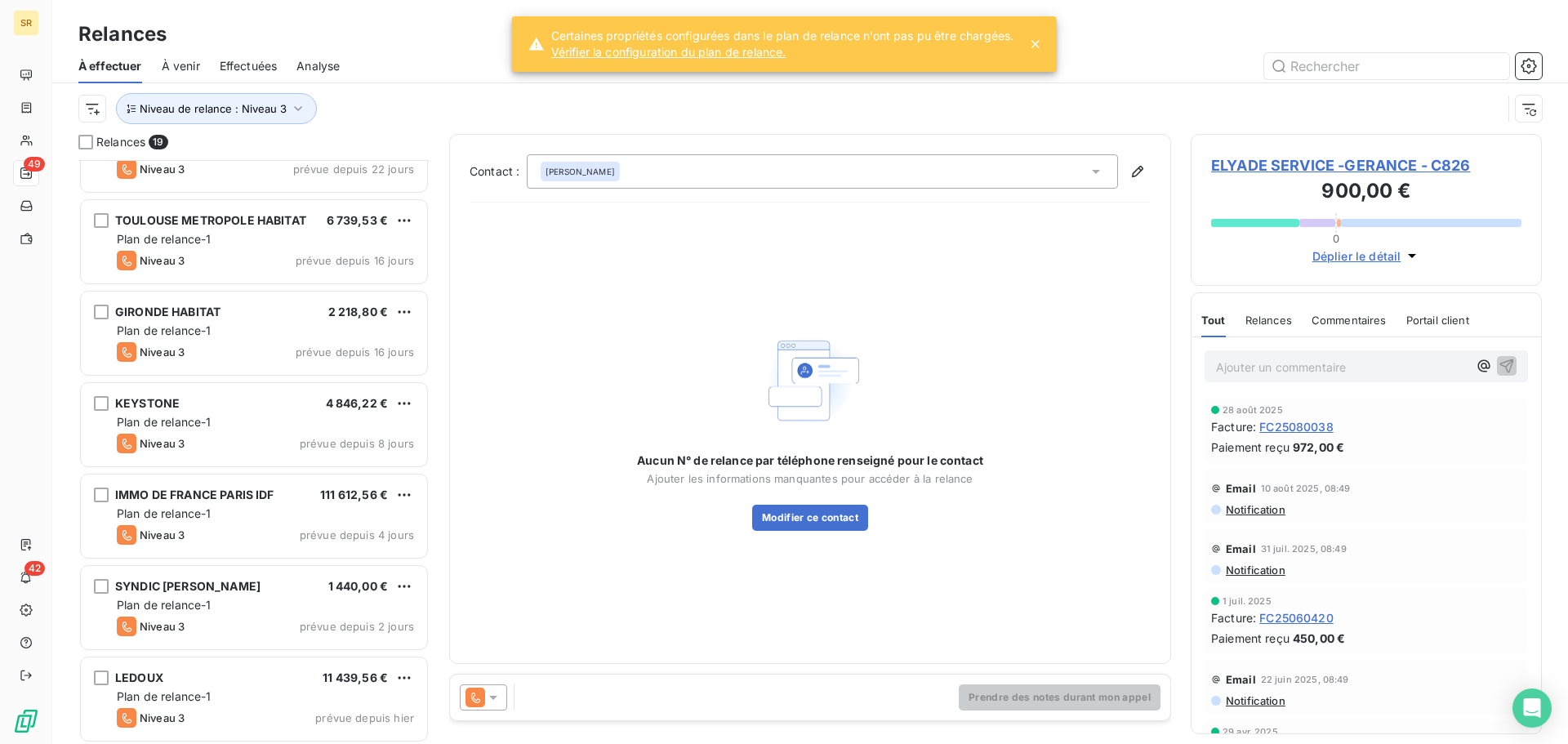
scroll to position [1154, 0]
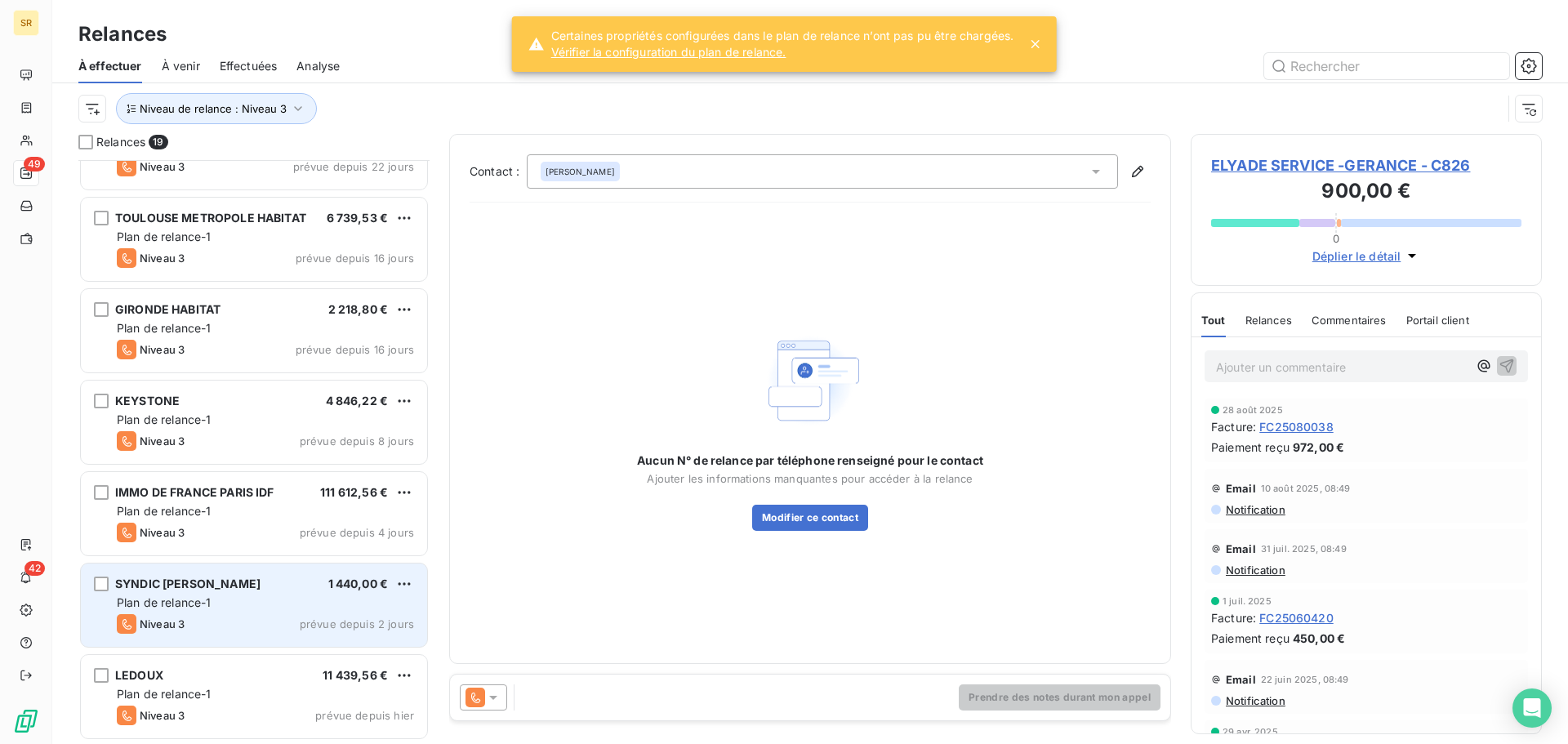
click at [209, 599] on span "Plan de relance-1" at bounding box center [164, 602] width 94 height 14
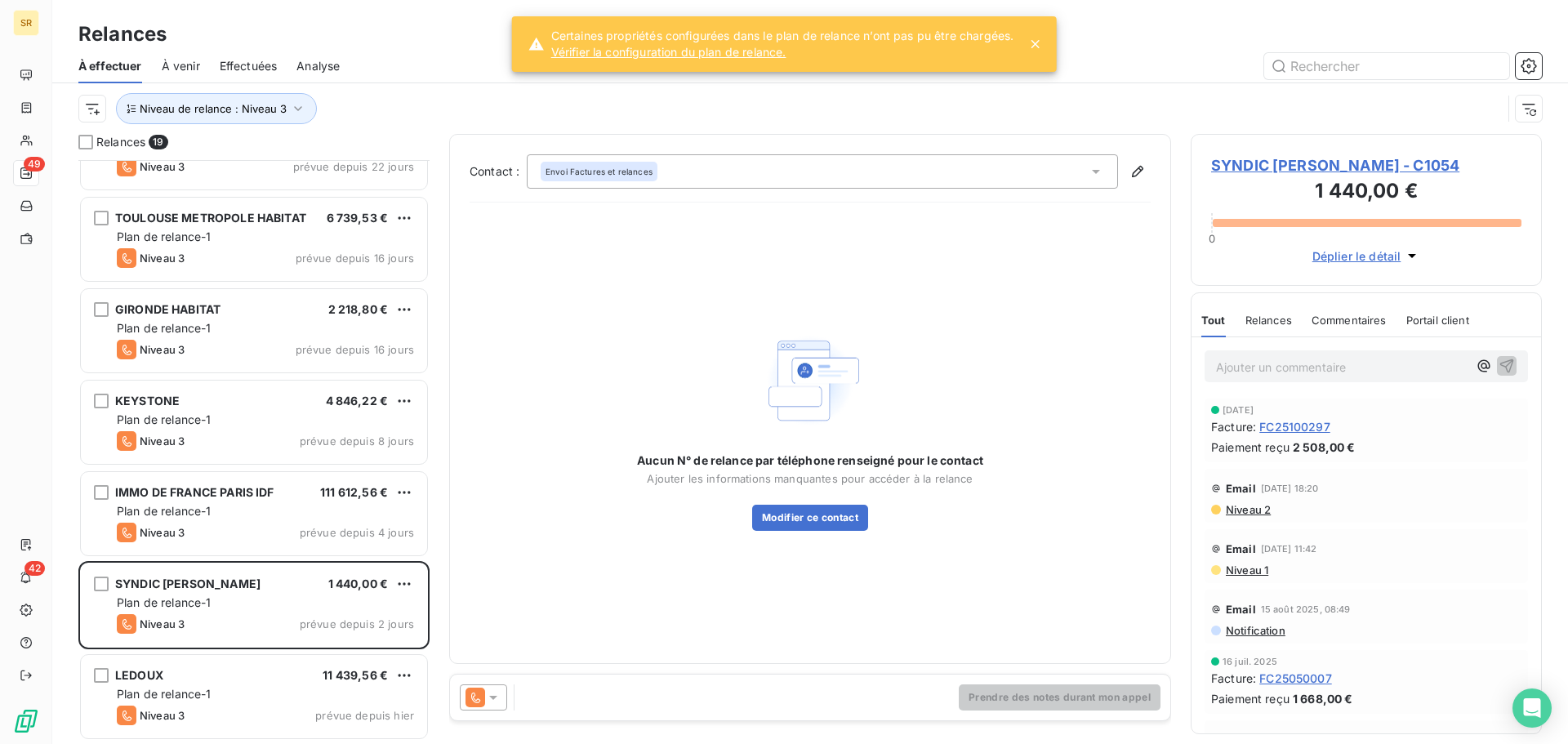
click at [495, 697] on icon at bounding box center [493, 697] width 8 height 4
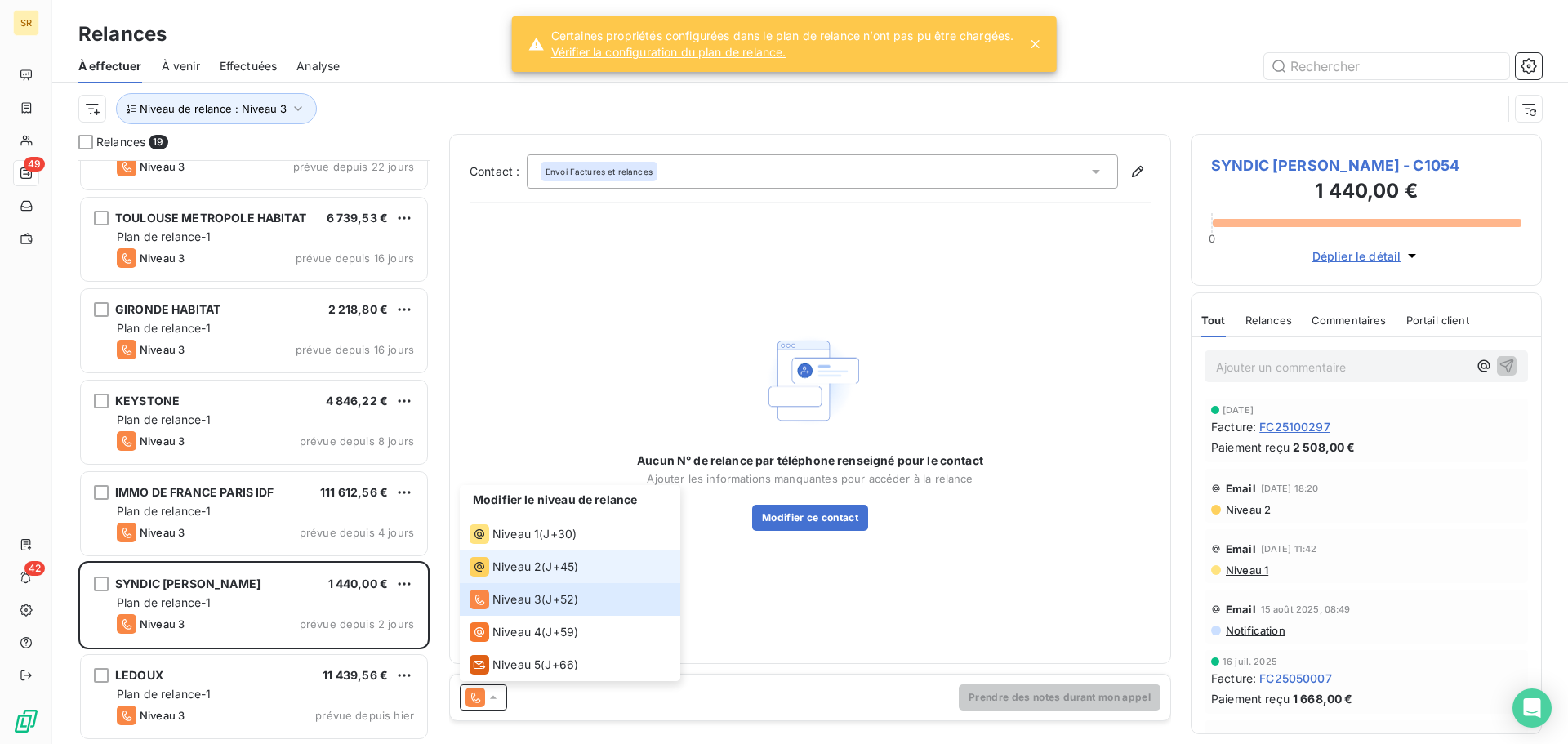
click at [537, 567] on span "Niveau 2" at bounding box center [517, 566] width 49 height 16
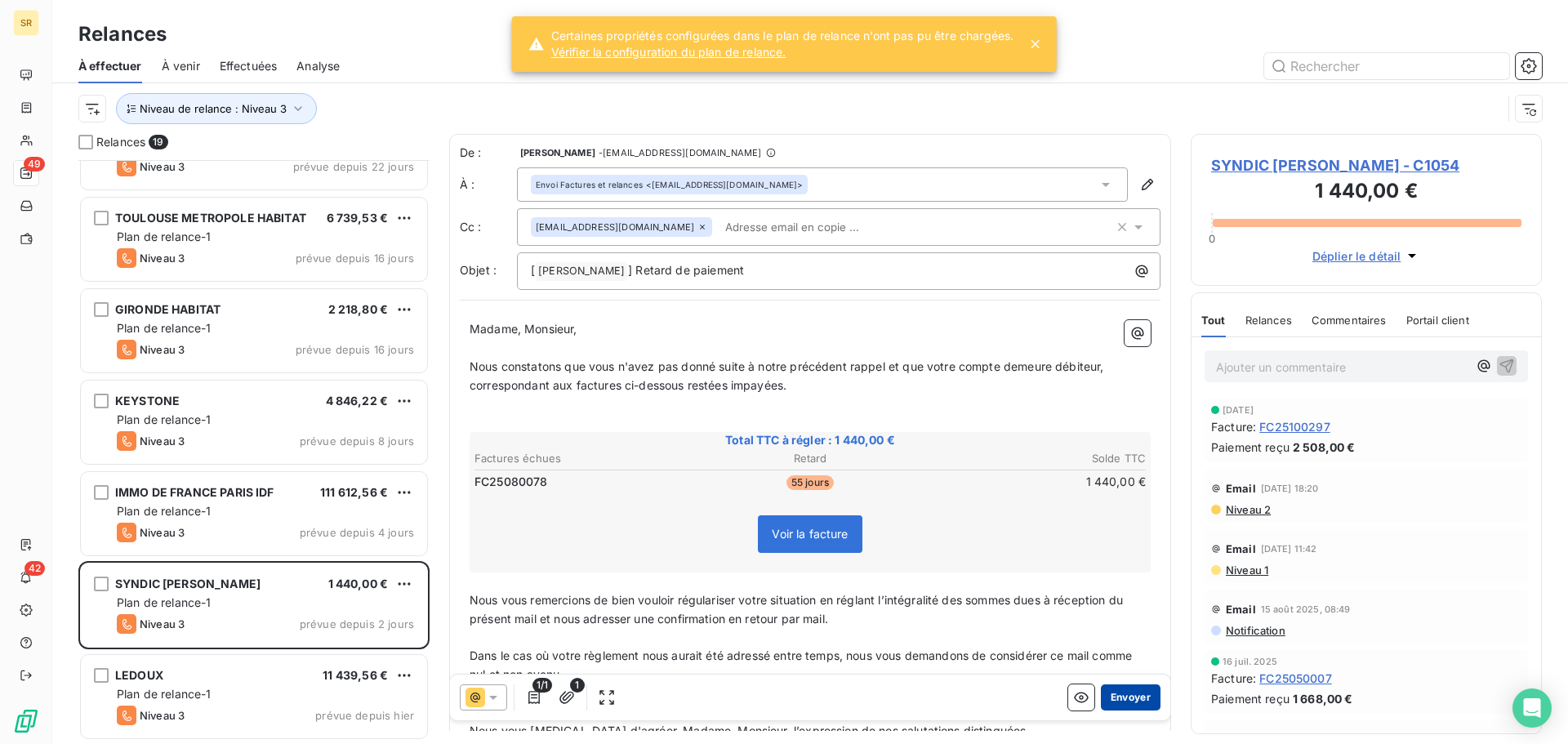
click at [1121, 695] on button "Envoyer" at bounding box center [1131, 697] width 60 height 26
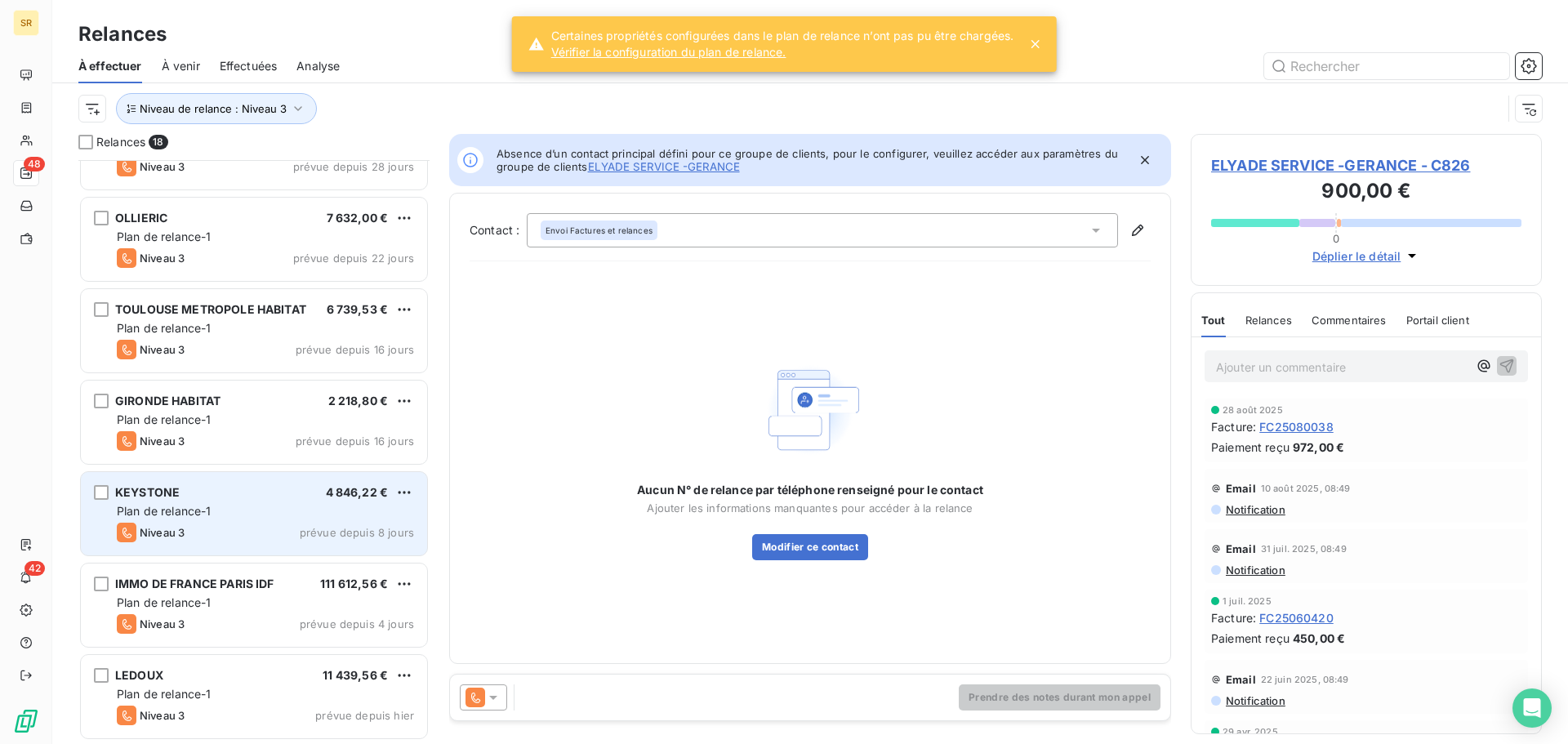
scroll to position [1063, 0]
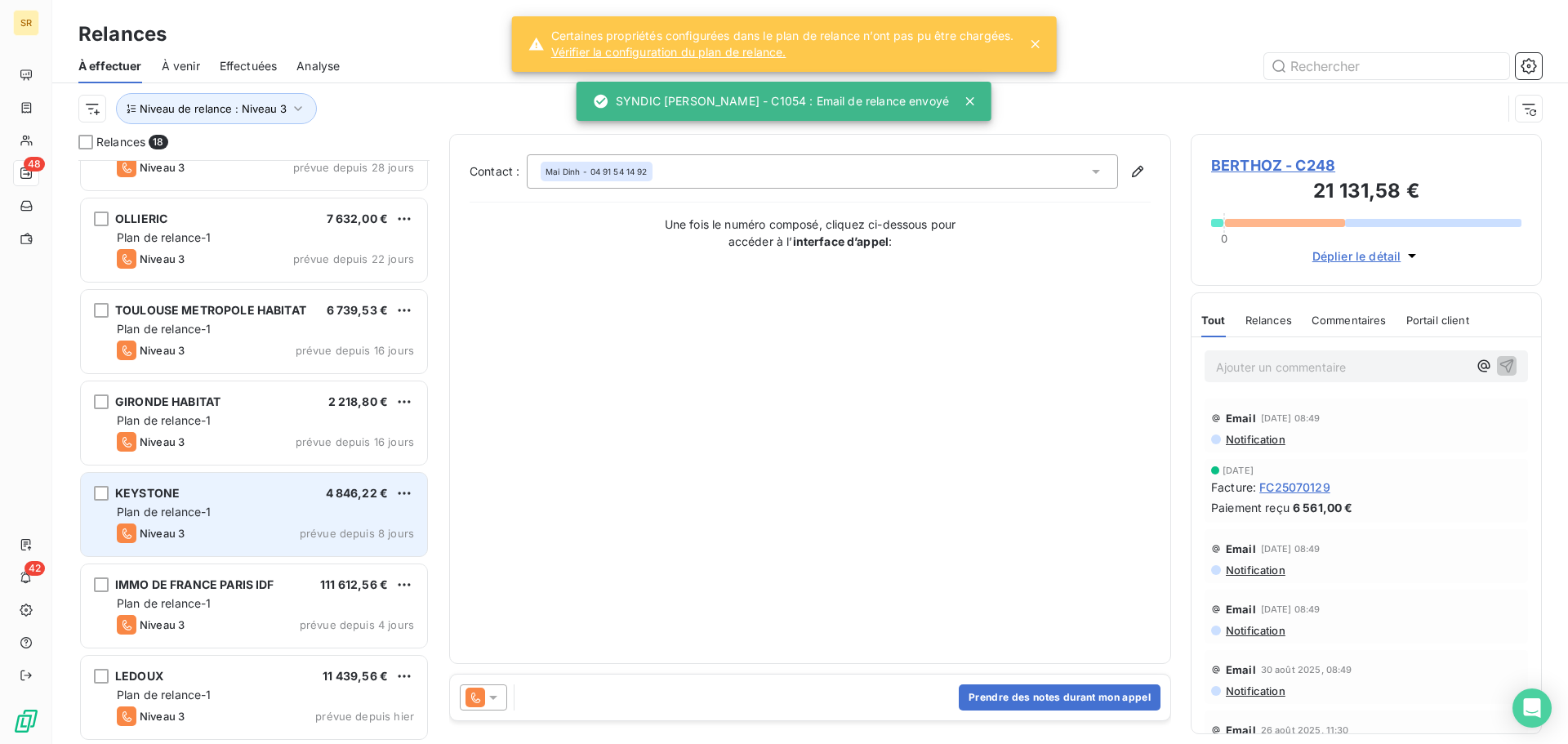
scroll to position [1063, 0]
